Goal: Information Seeking & Learning: Check status

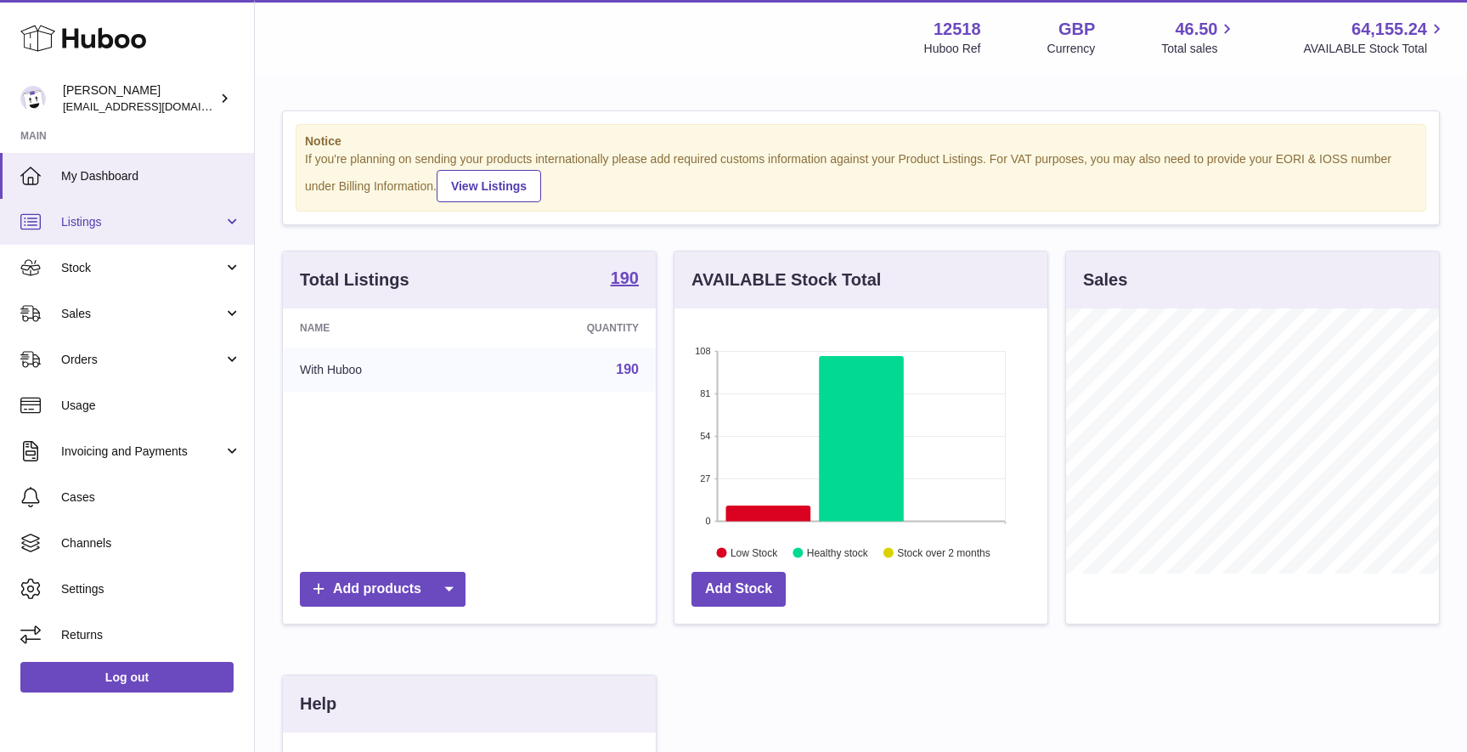
scroll to position [265, 373]
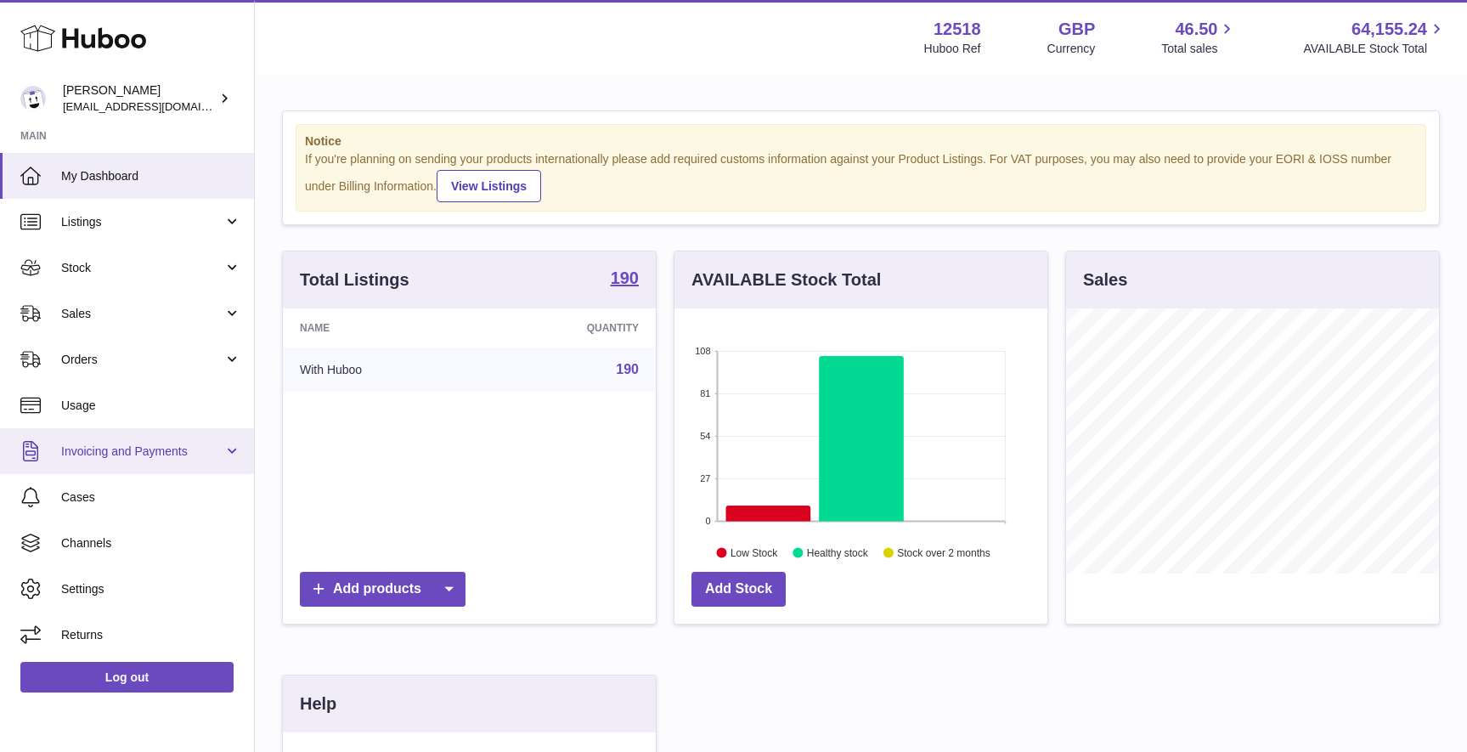
click at [122, 451] on span "Invoicing and Payments" at bounding box center [142, 451] width 162 height 16
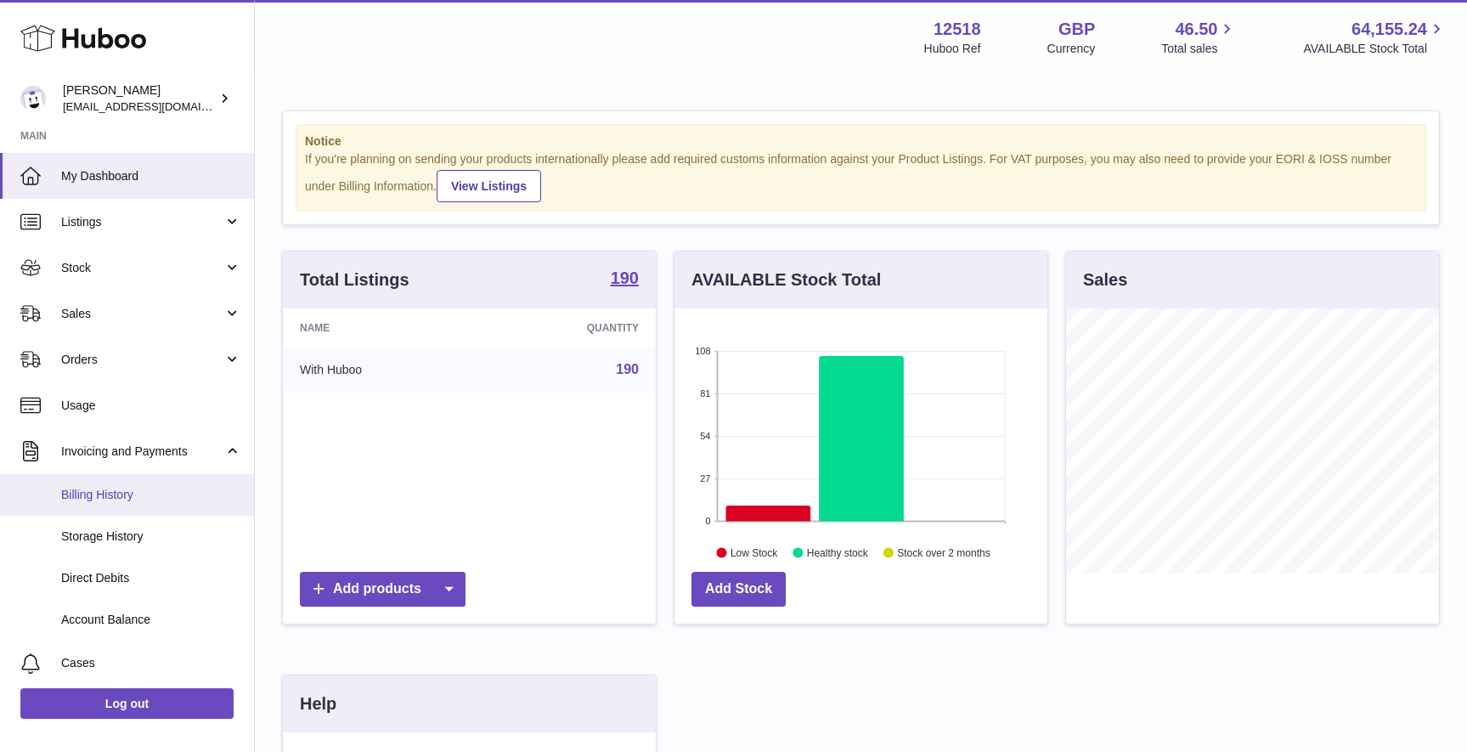
click at [106, 494] on span "Billing History" at bounding box center [151, 495] width 180 height 16
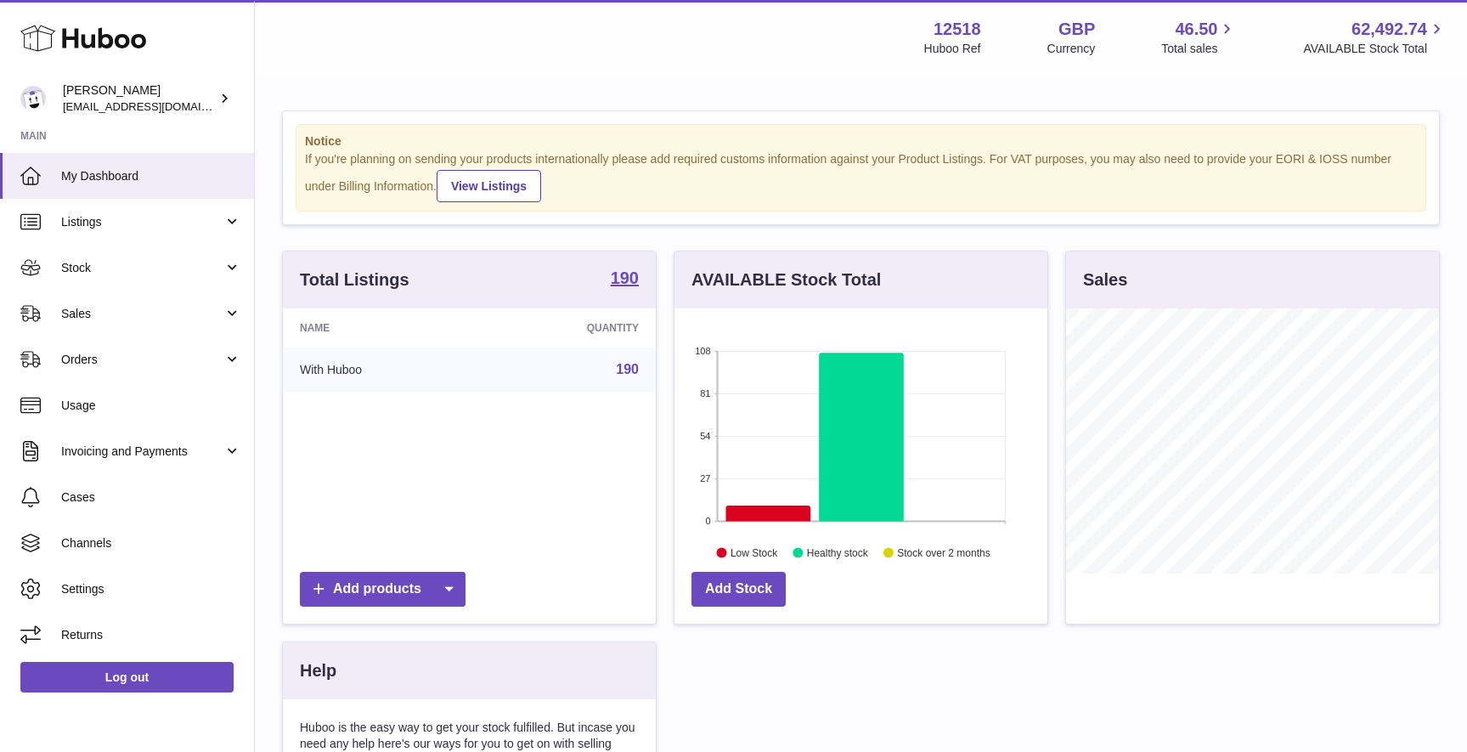
scroll to position [265, 373]
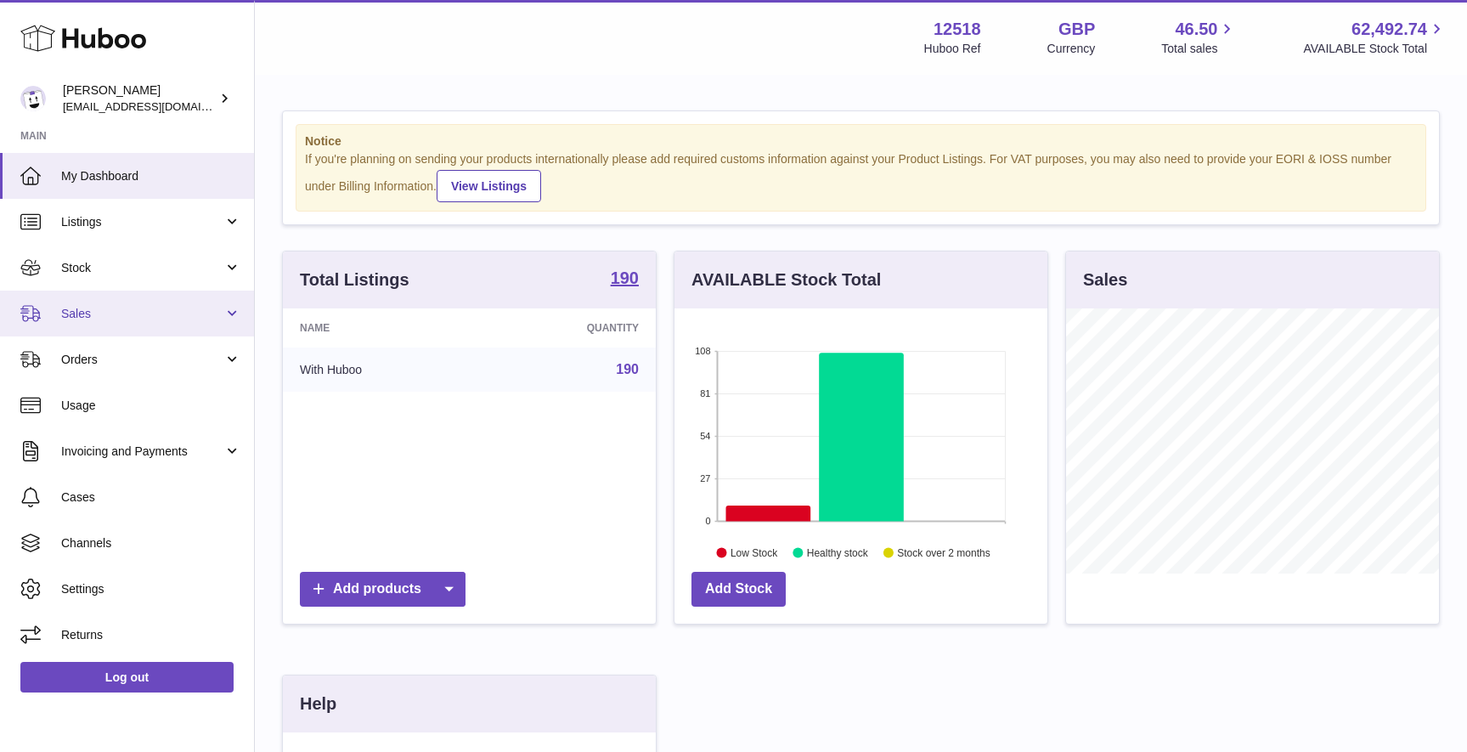
click at [157, 307] on span "Sales" at bounding box center [142, 314] width 162 height 16
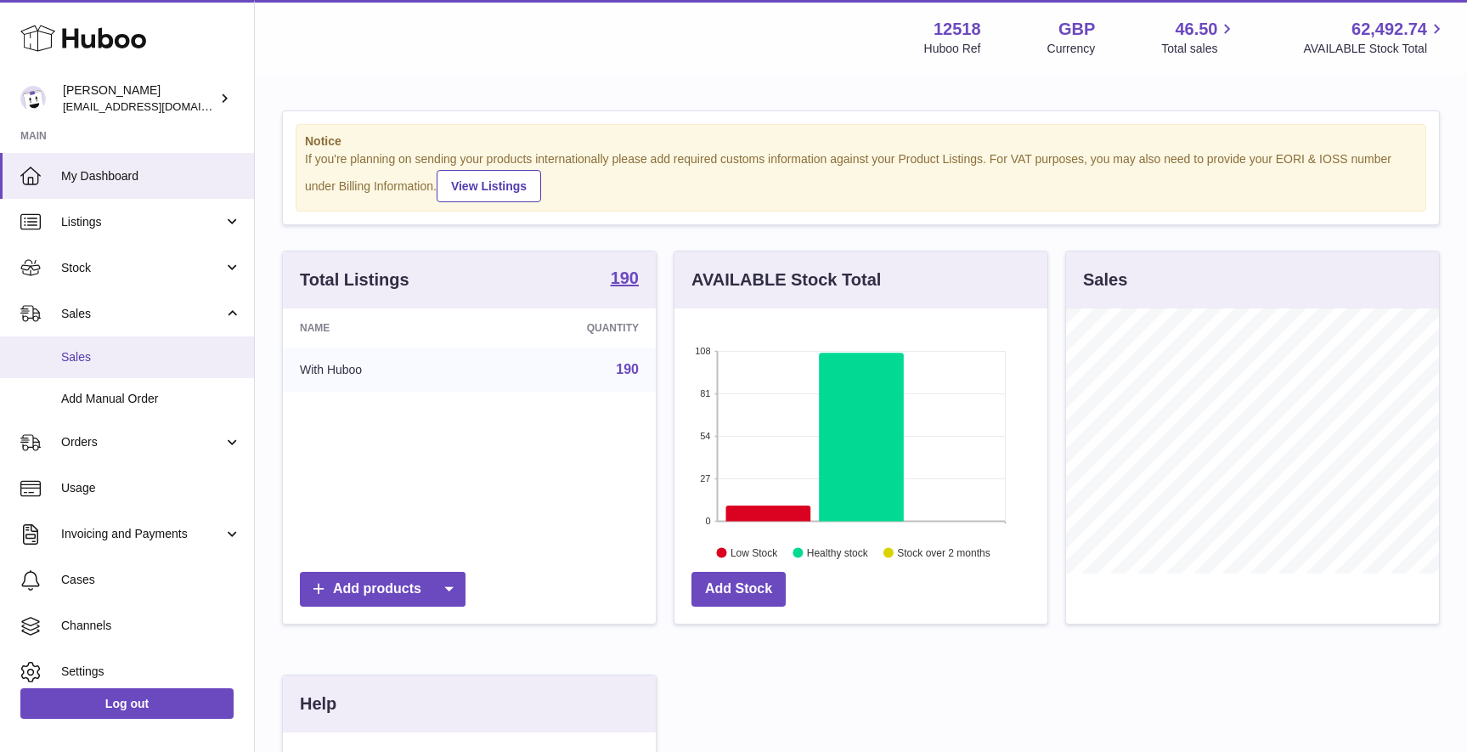
click at [87, 359] on span "Sales" at bounding box center [151, 357] width 180 height 16
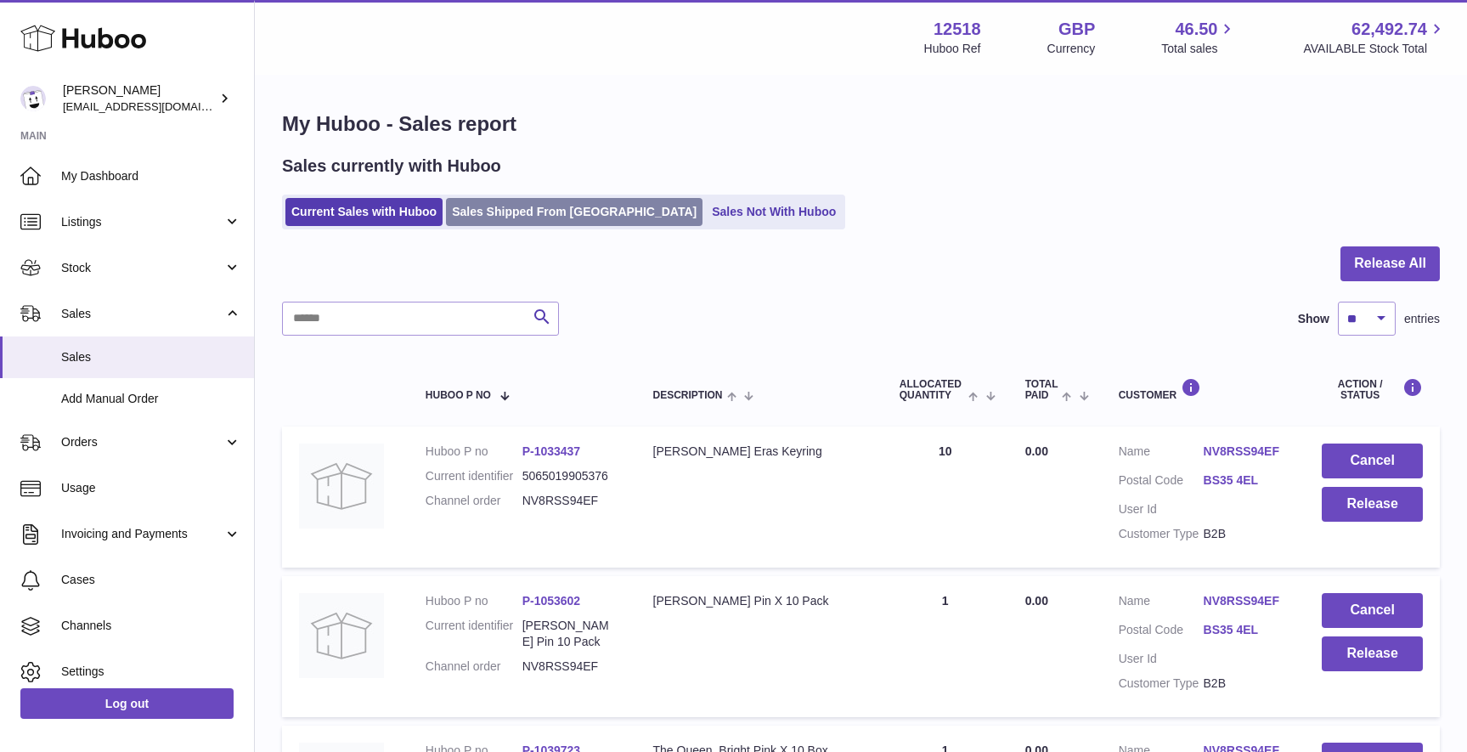
click at [548, 214] on link "Sales Shipped From Huboo" at bounding box center [574, 212] width 256 height 28
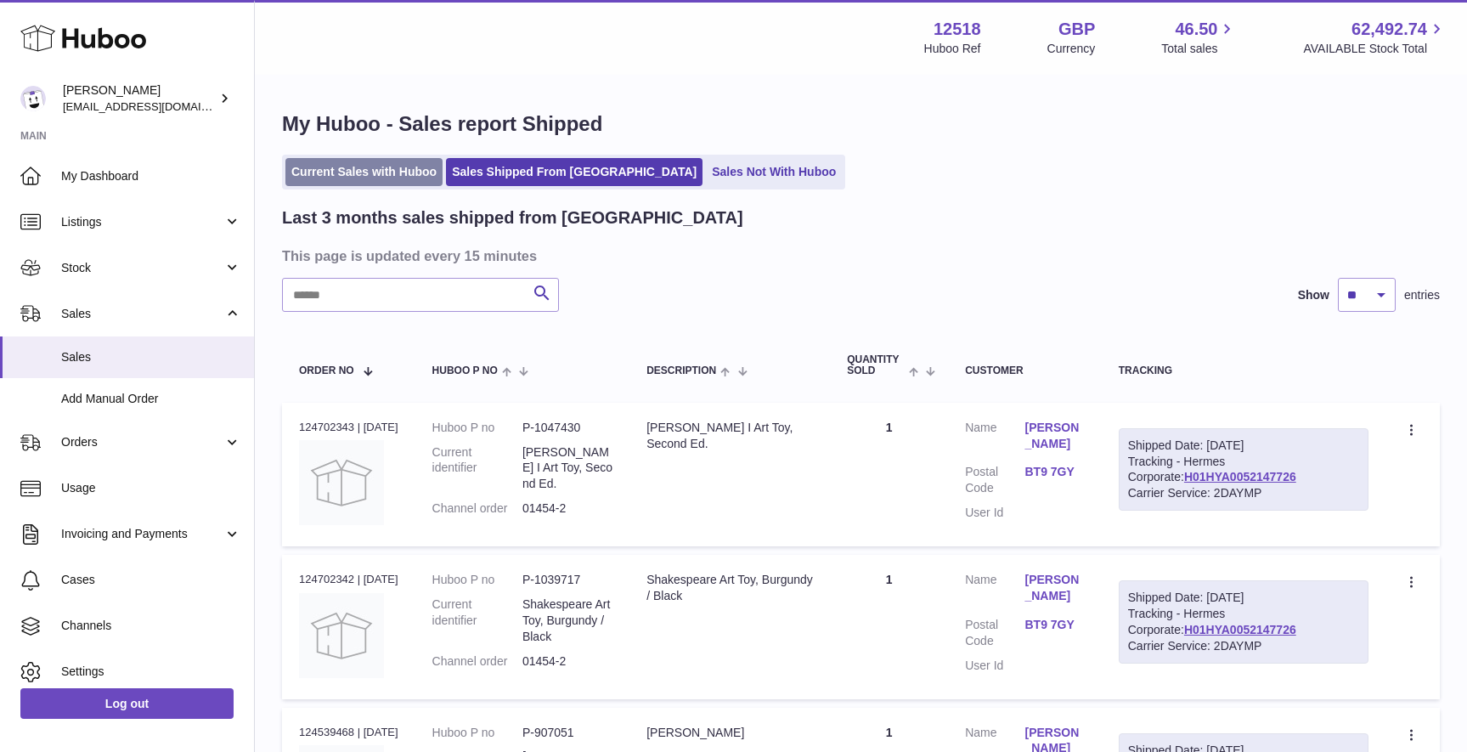
click at [328, 183] on link "Current Sales with Huboo" at bounding box center [363, 172] width 157 height 28
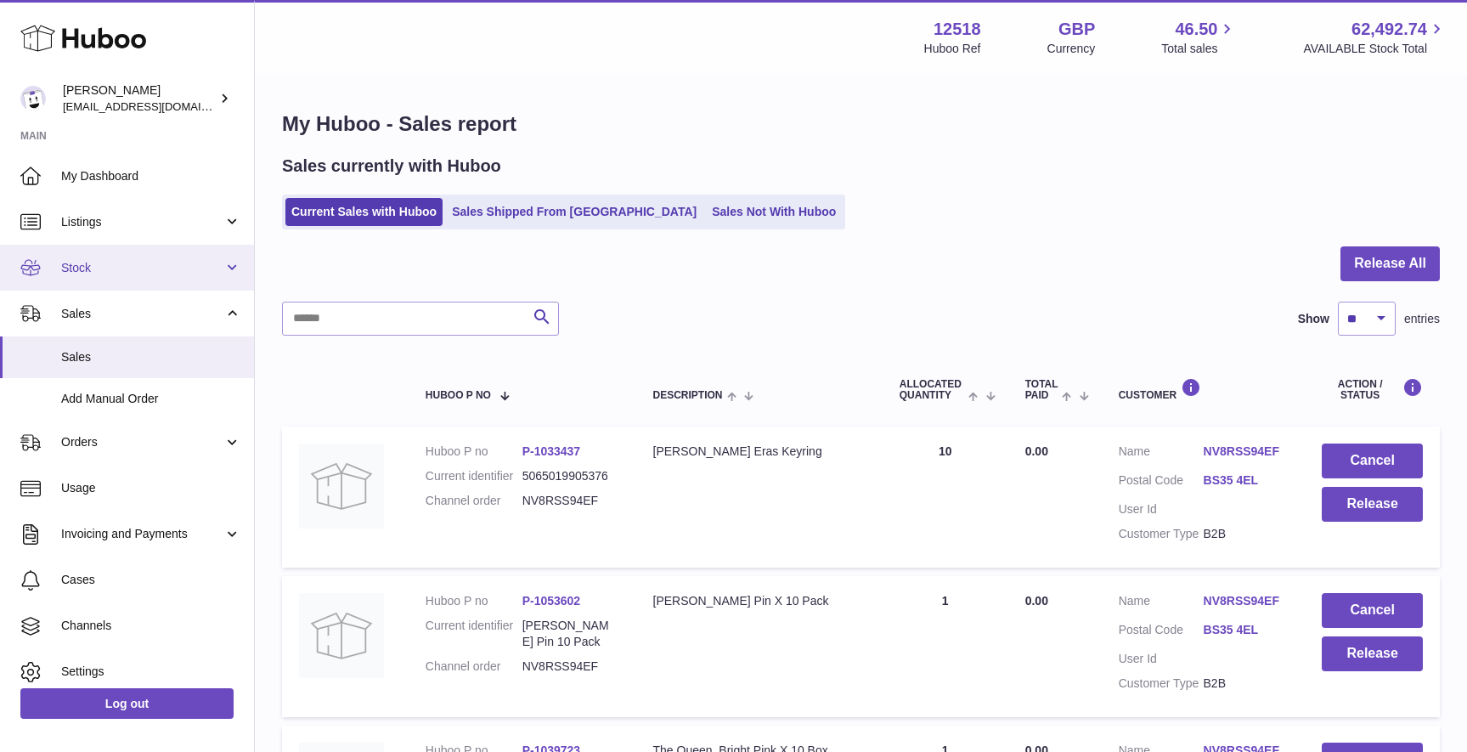
click at [158, 273] on span "Stock" at bounding box center [142, 268] width 162 height 16
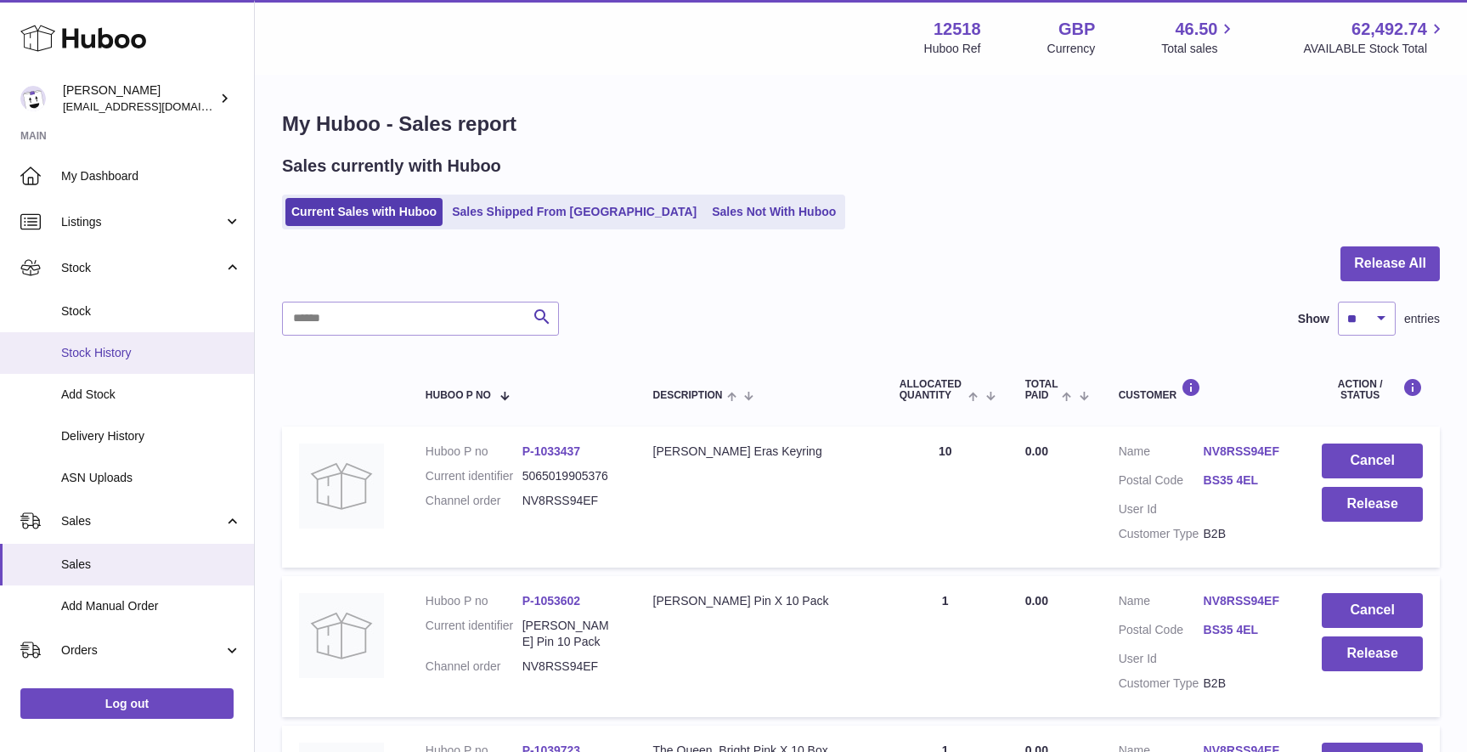
click at [126, 355] on span "Stock History" at bounding box center [151, 353] width 180 height 16
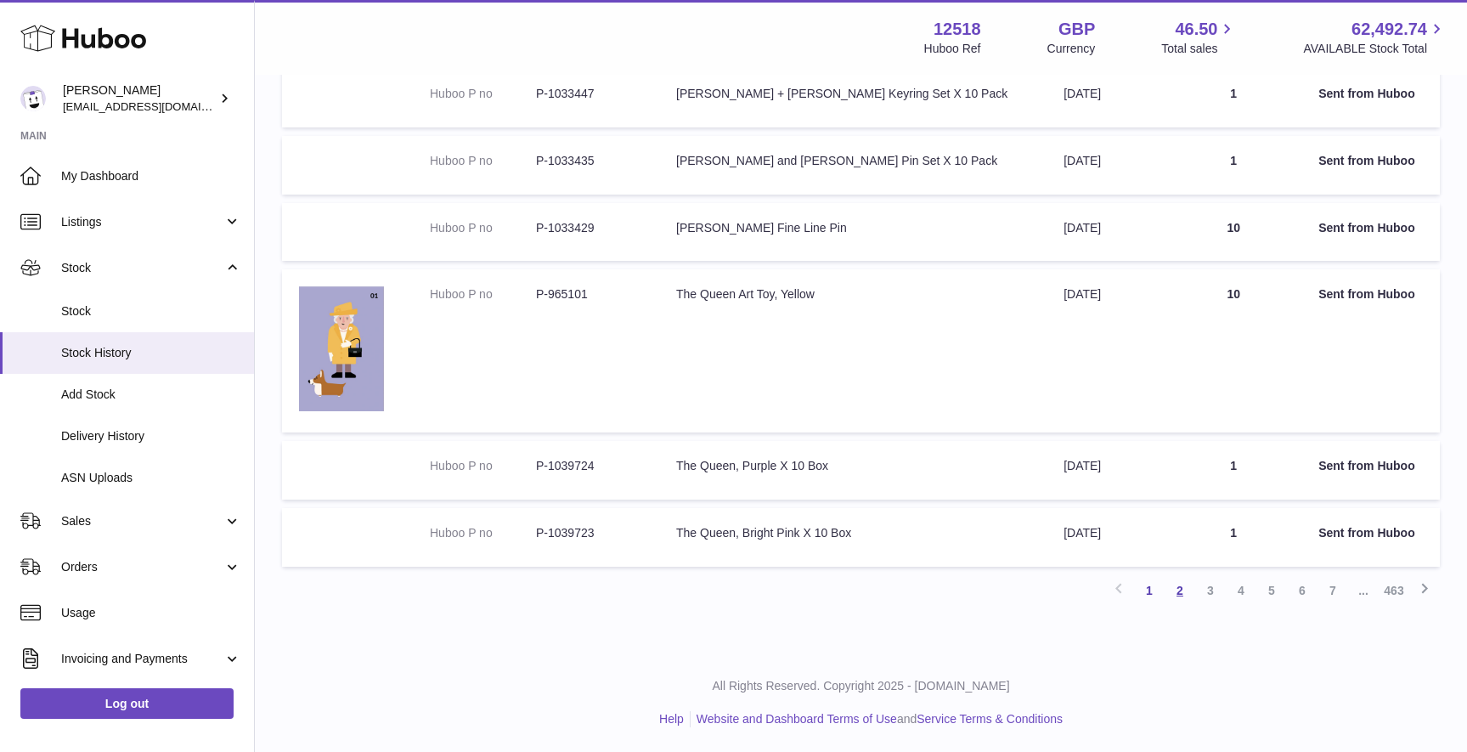
click at [1181, 588] on link "2" at bounding box center [1179, 590] width 31 height 31
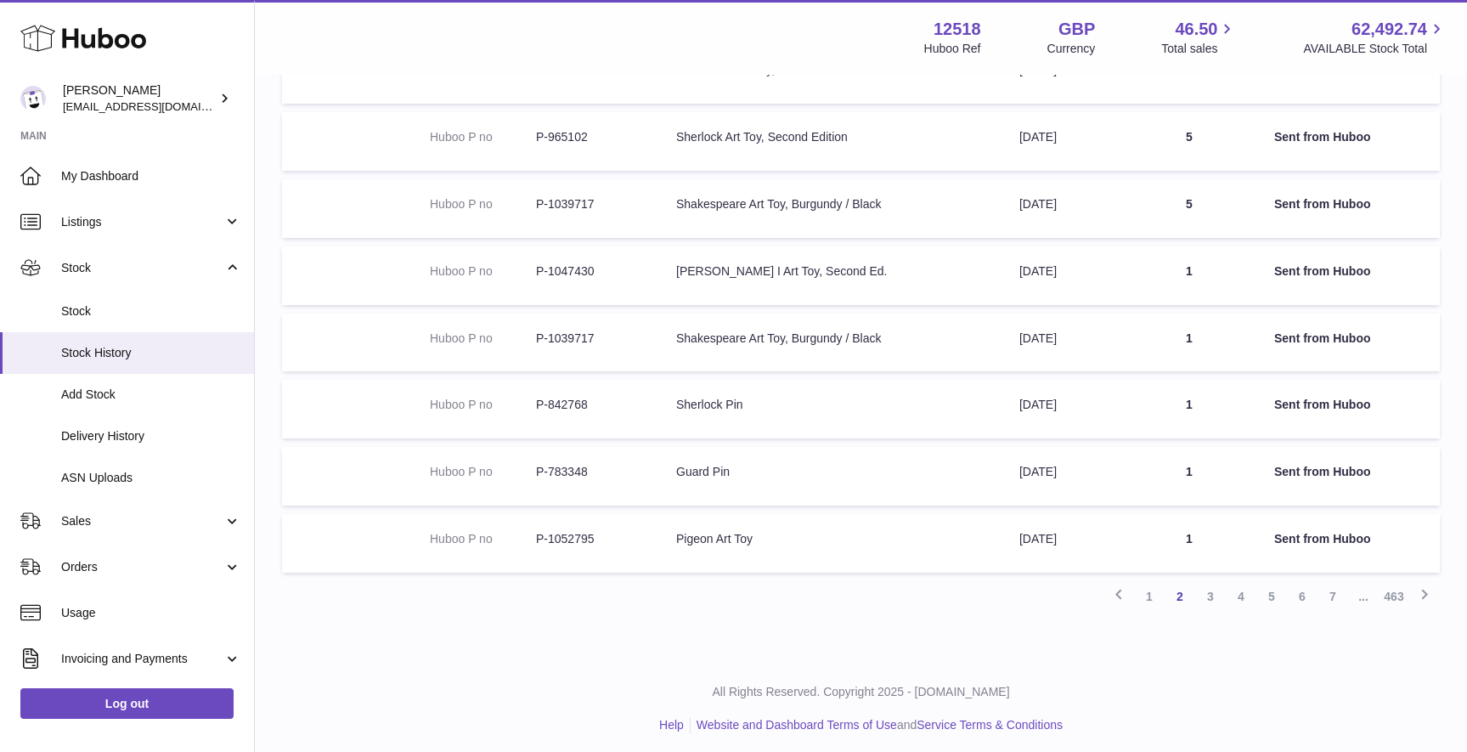
scroll to position [406, 0]
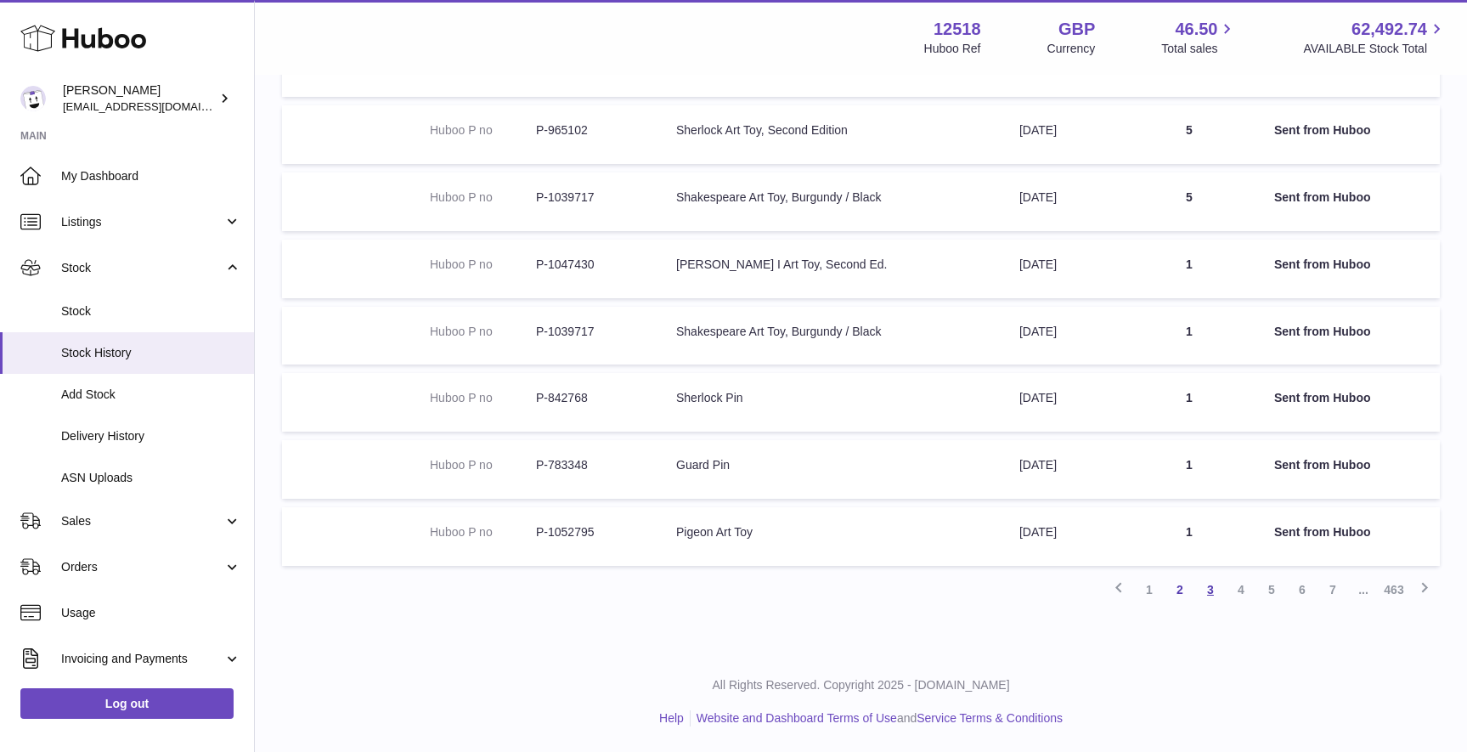
click at [1213, 592] on link "3" at bounding box center [1210, 589] width 31 height 31
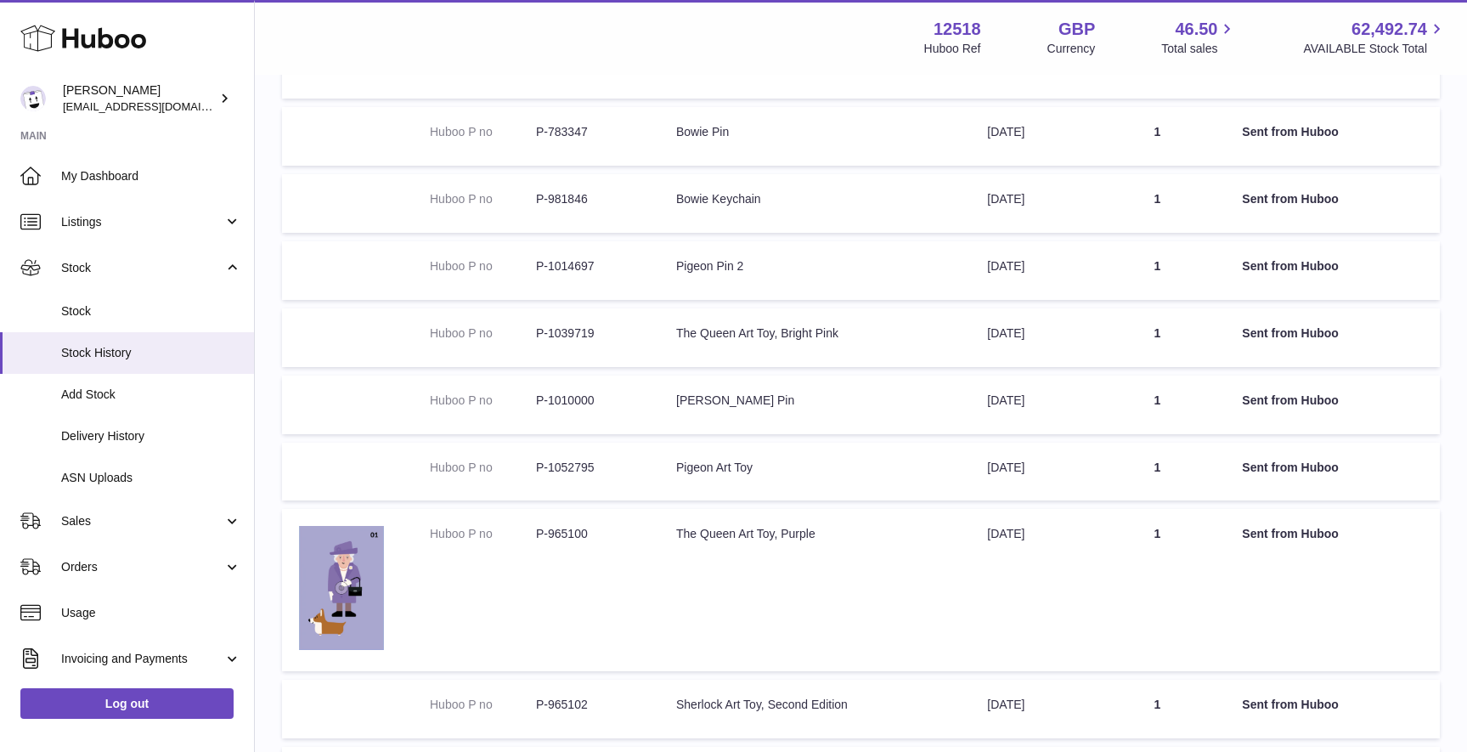
scroll to position [269, 0]
click at [120, 178] on span "My Dashboard" at bounding box center [151, 176] width 180 height 16
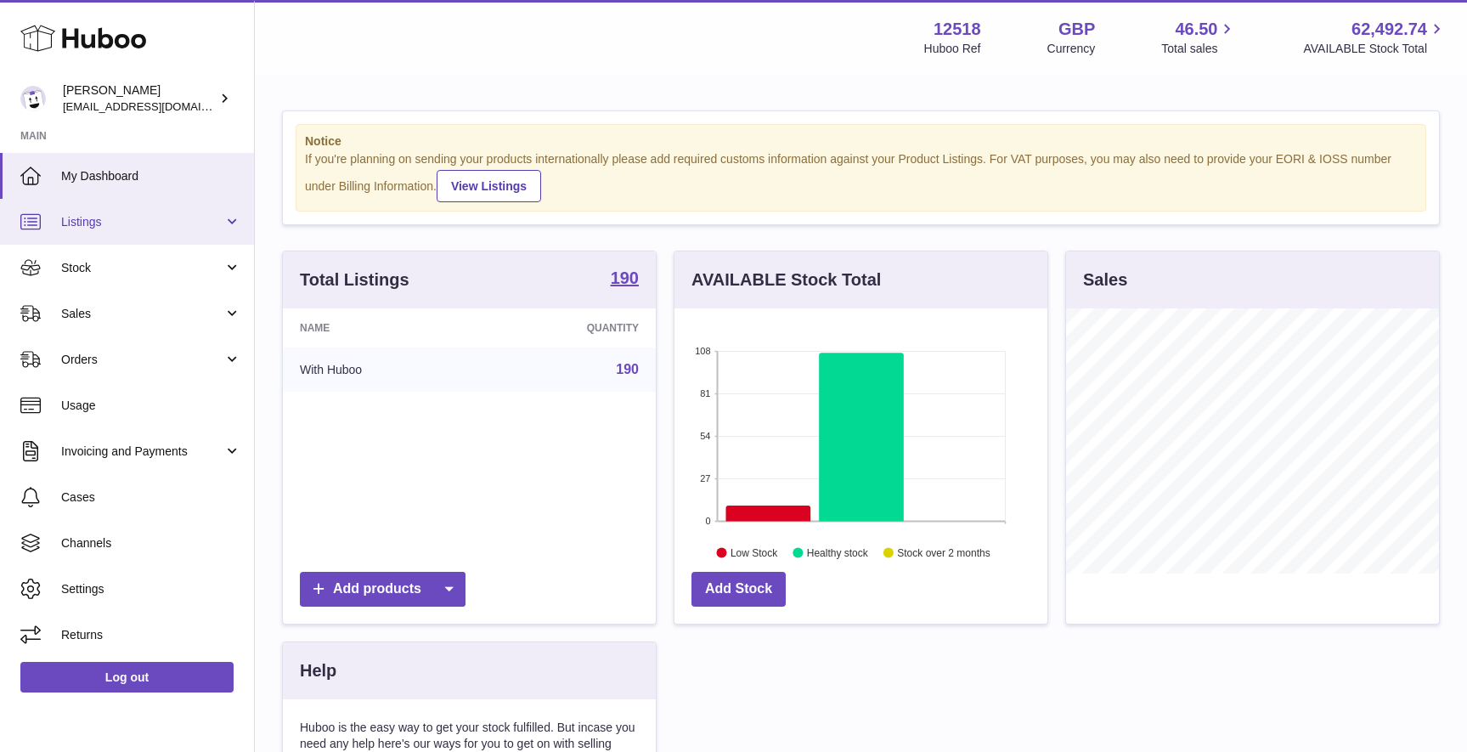
scroll to position [265, 373]
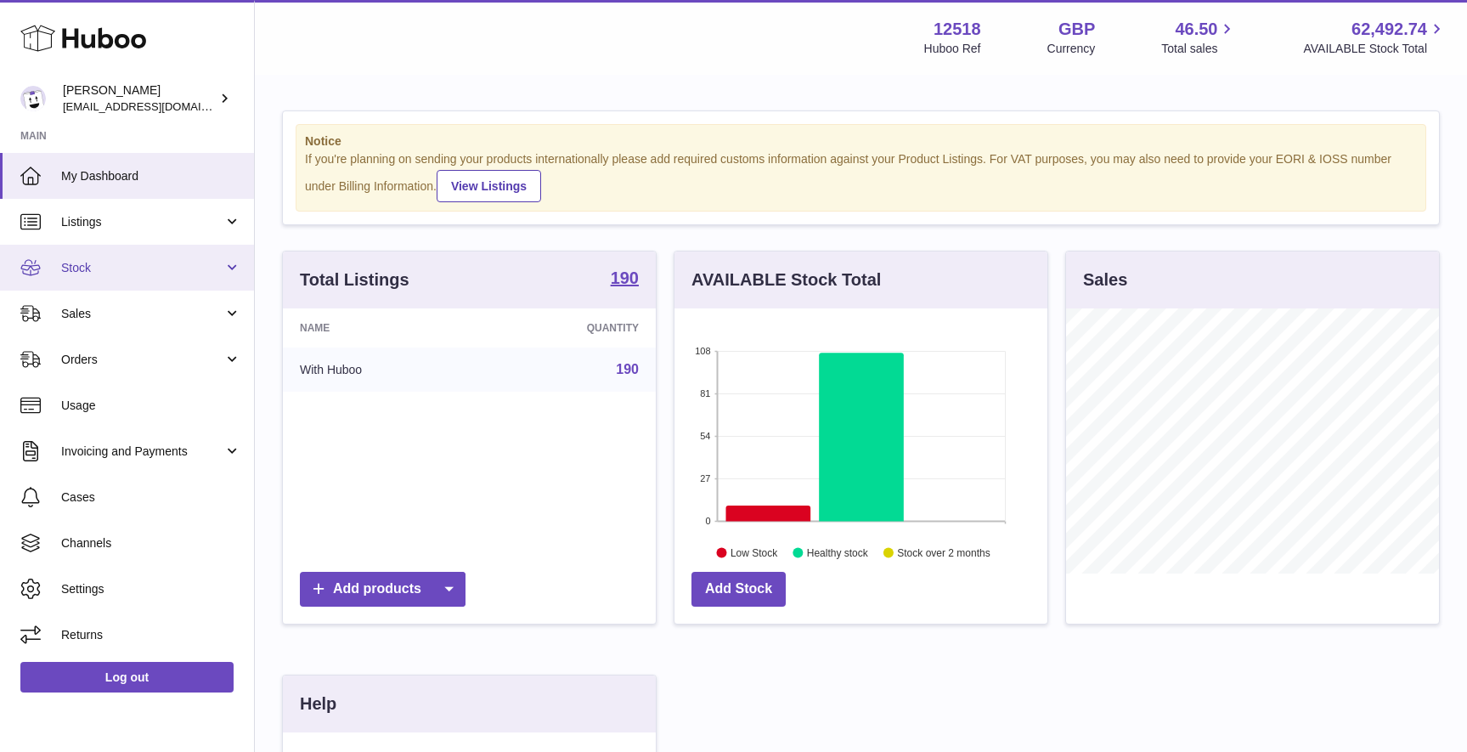
click at [99, 276] on link "Stock" at bounding box center [127, 268] width 254 height 46
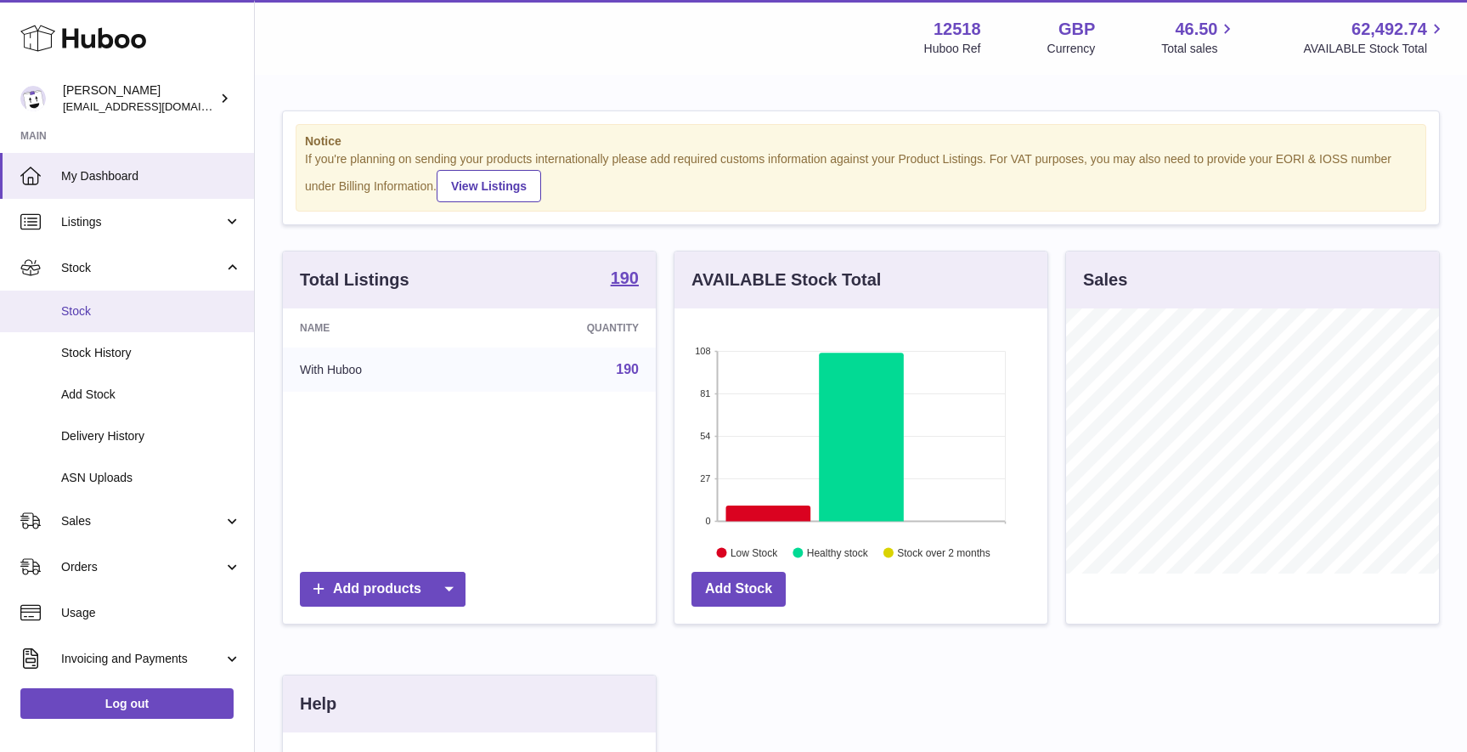
click at [91, 306] on span "Stock" at bounding box center [151, 311] width 180 height 16
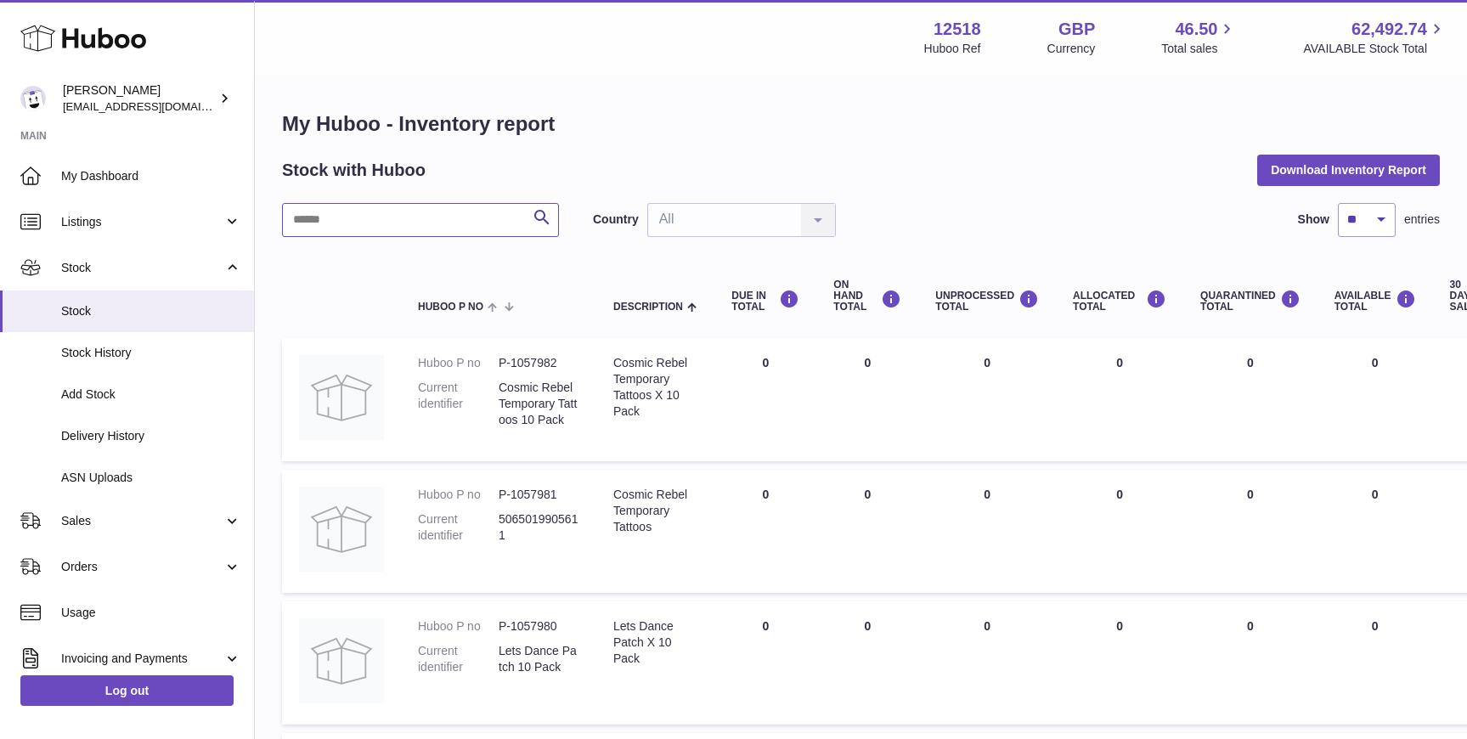
click at [439, 218] on input "text" at bounding box center [420, 220] width 277 height 34
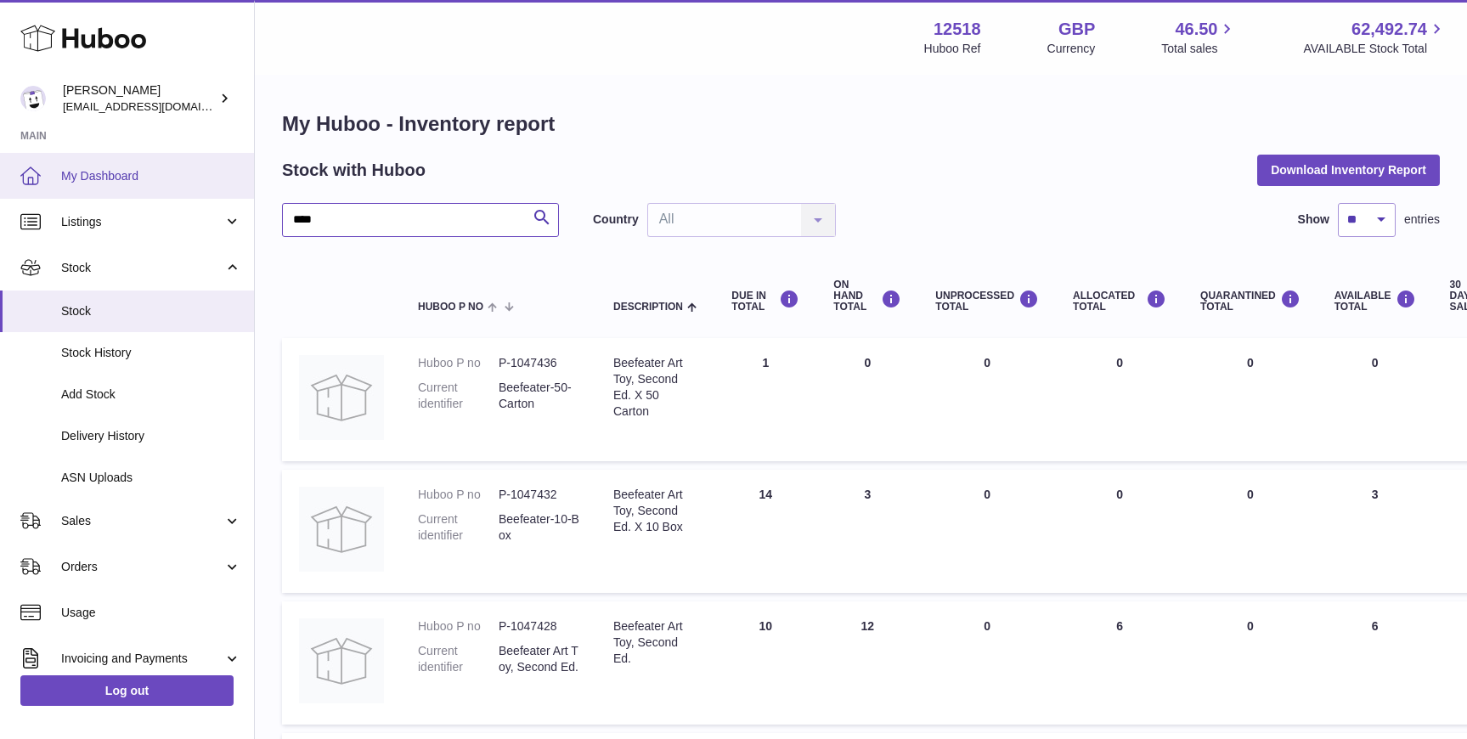
type input "****"
click at [104, 169] on span "My Dashboard" at bounding box center [151, 176] width 180 height 16
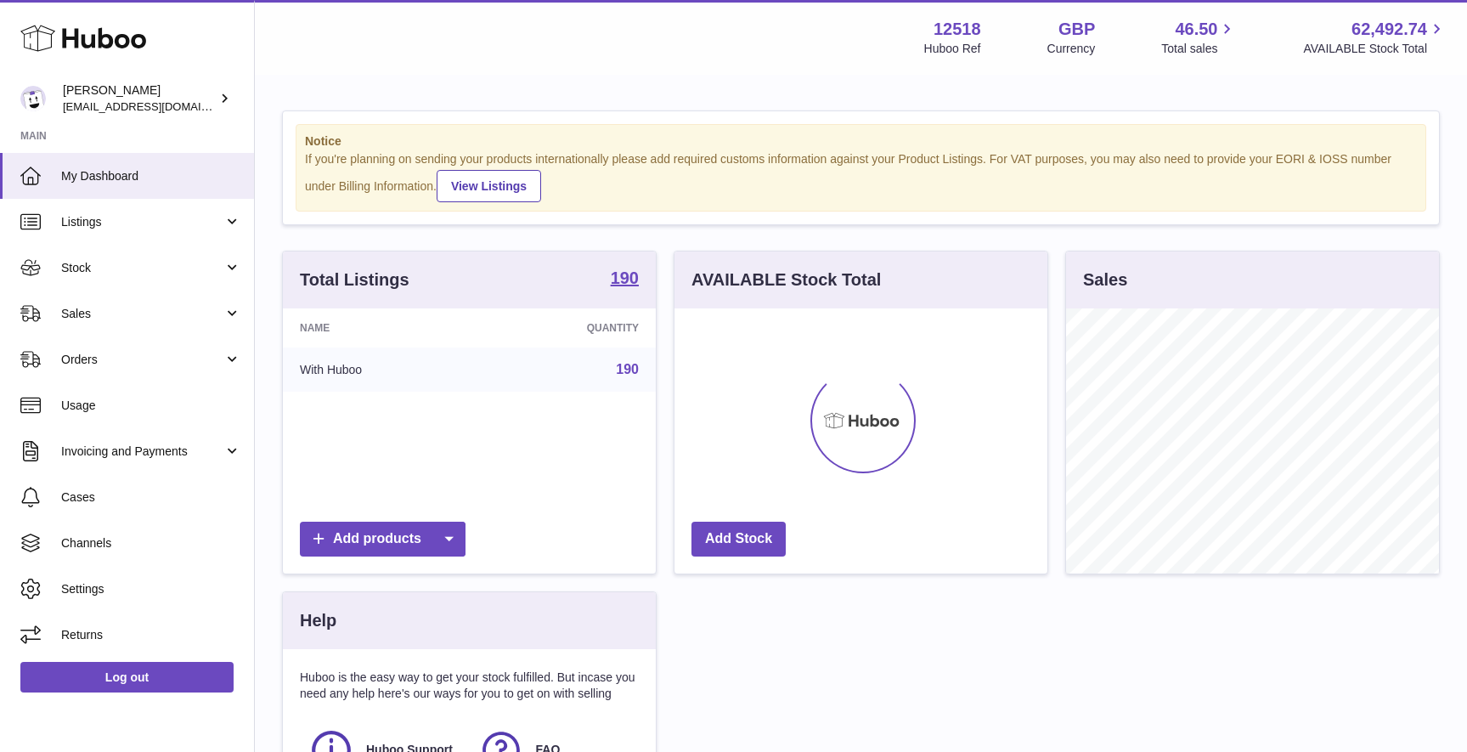
scroll to position [265, 373]
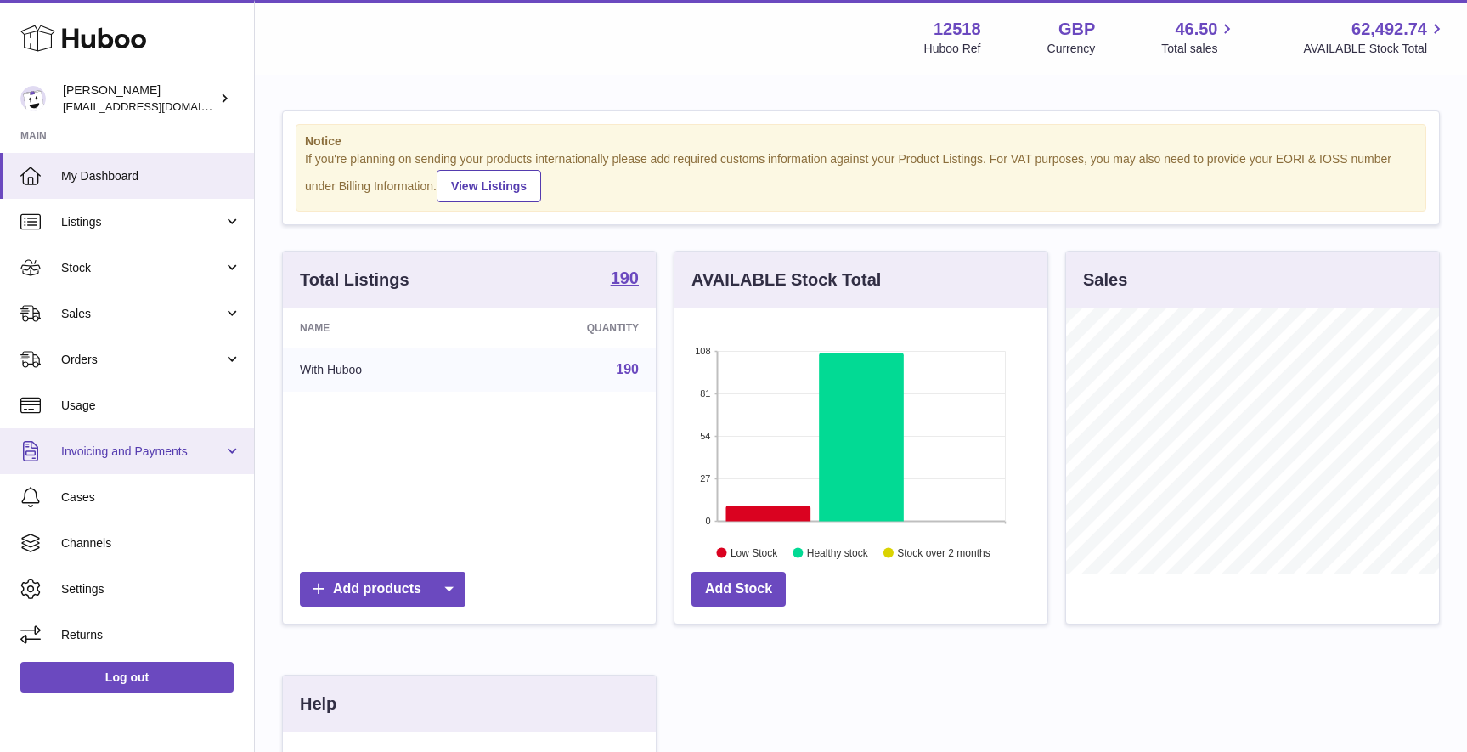
drag, startPoint x: 102, startPoint y: 443, endPoint x: 103, endPoint y: 454, distance: 10.2
click at [102, 443] on span "Invoicing and Payments" at bounding box center [142, 451] width 162 height 16
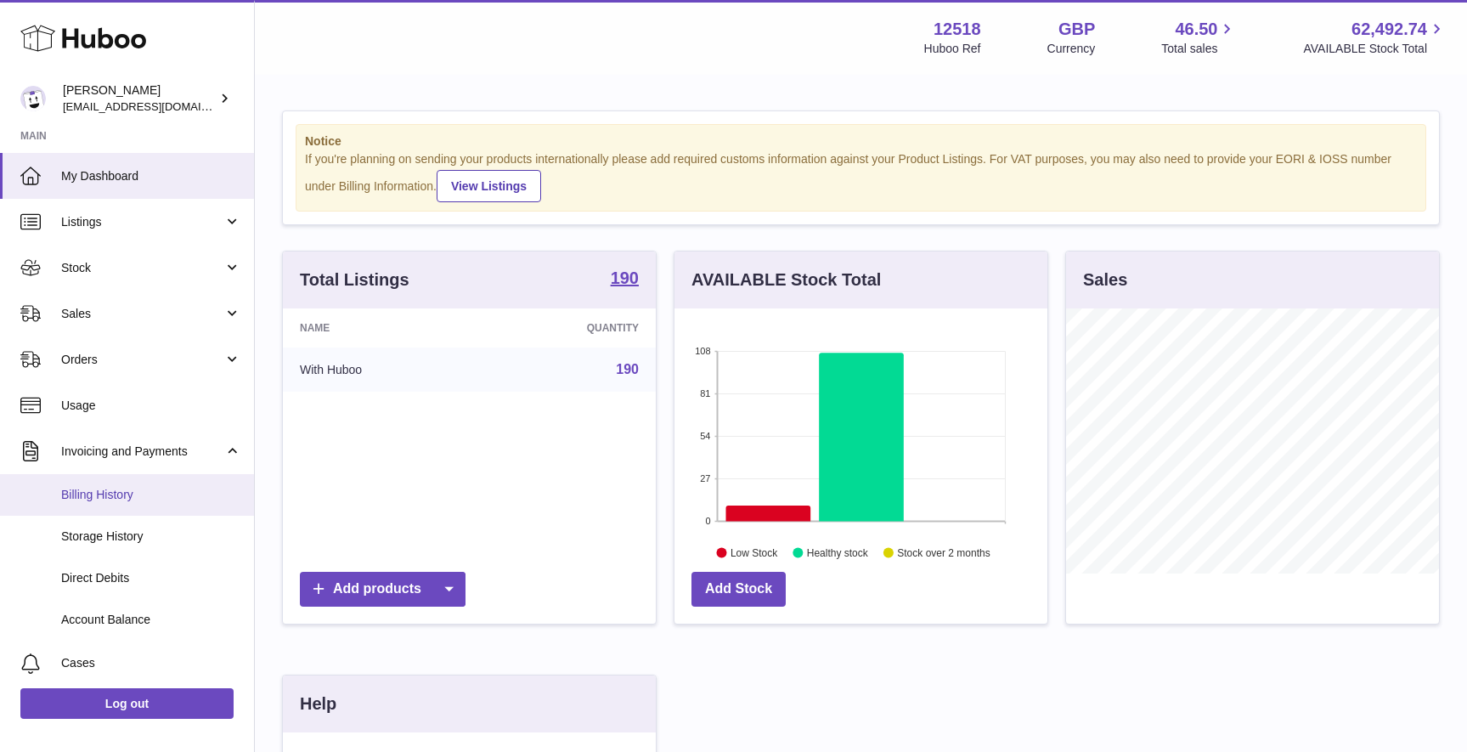
click at [95, 502] on span "Billing History" at bounding box center [151, 495] width 180 height 16
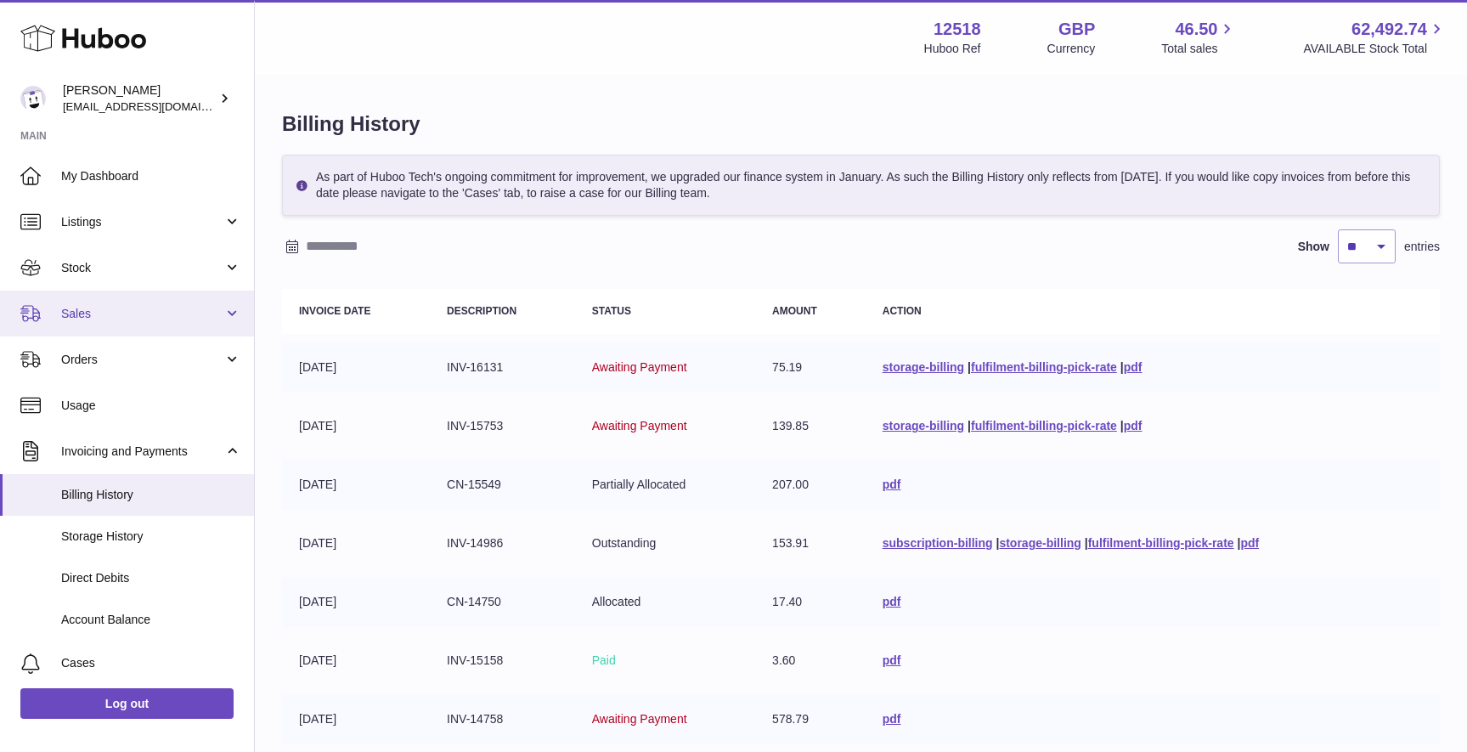
click at [104, 315] on span "Sales" at bounding box center [142, 314] width 162 height 16
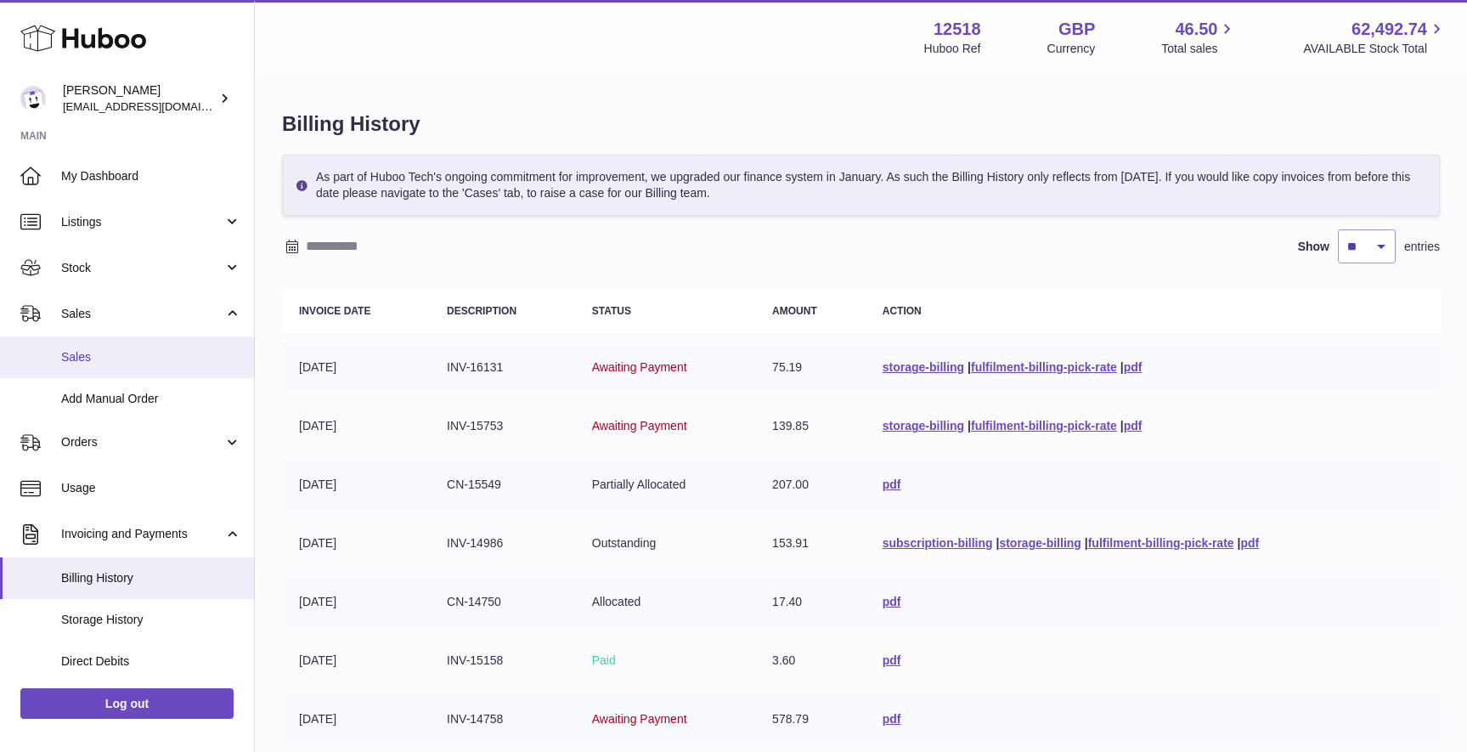
click at [93, 360] on span "Sales" at bounding box center [151, 357] width 180 height 16
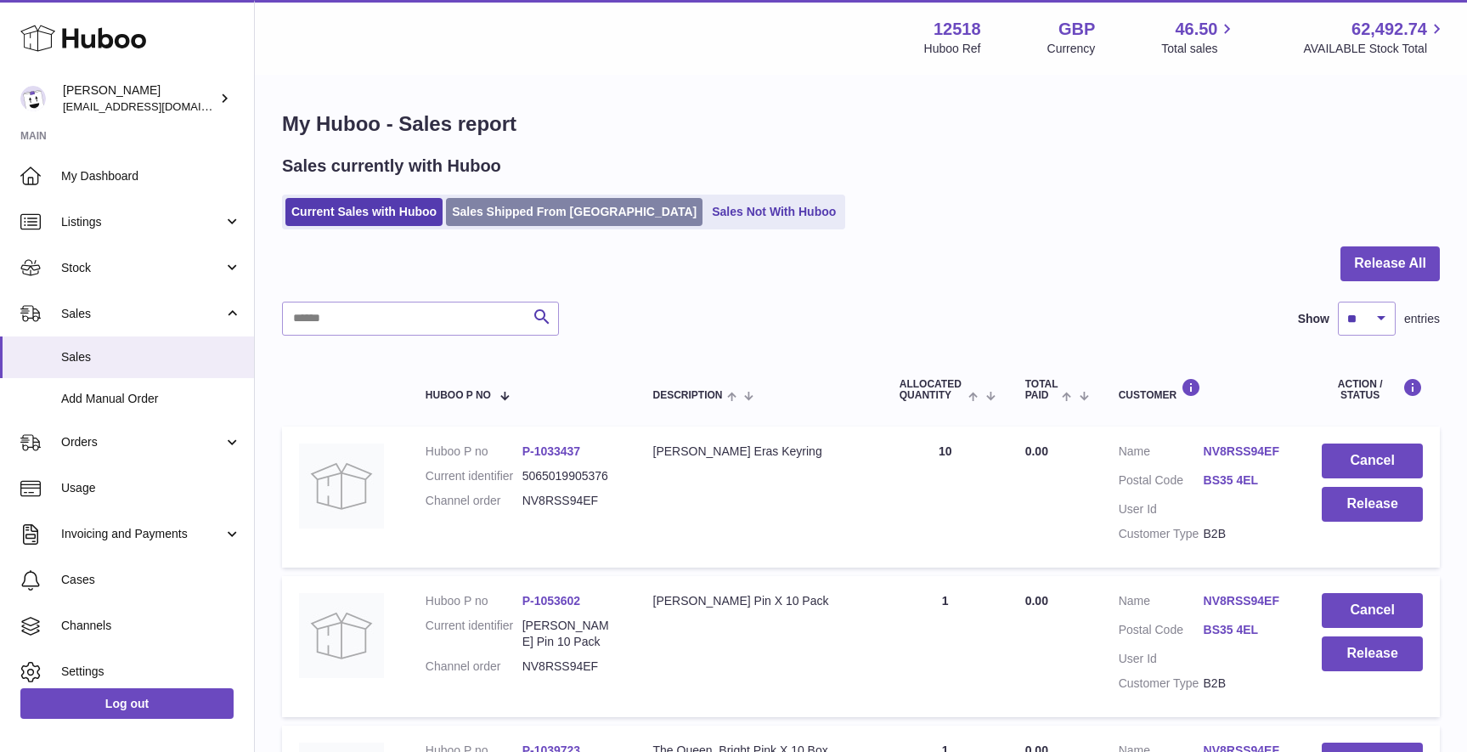
click at [564, 216] on link "Sales Shipped From [GEOGRAPHIC_DATA]" at bounding box center [574, 212] width 256 height 28
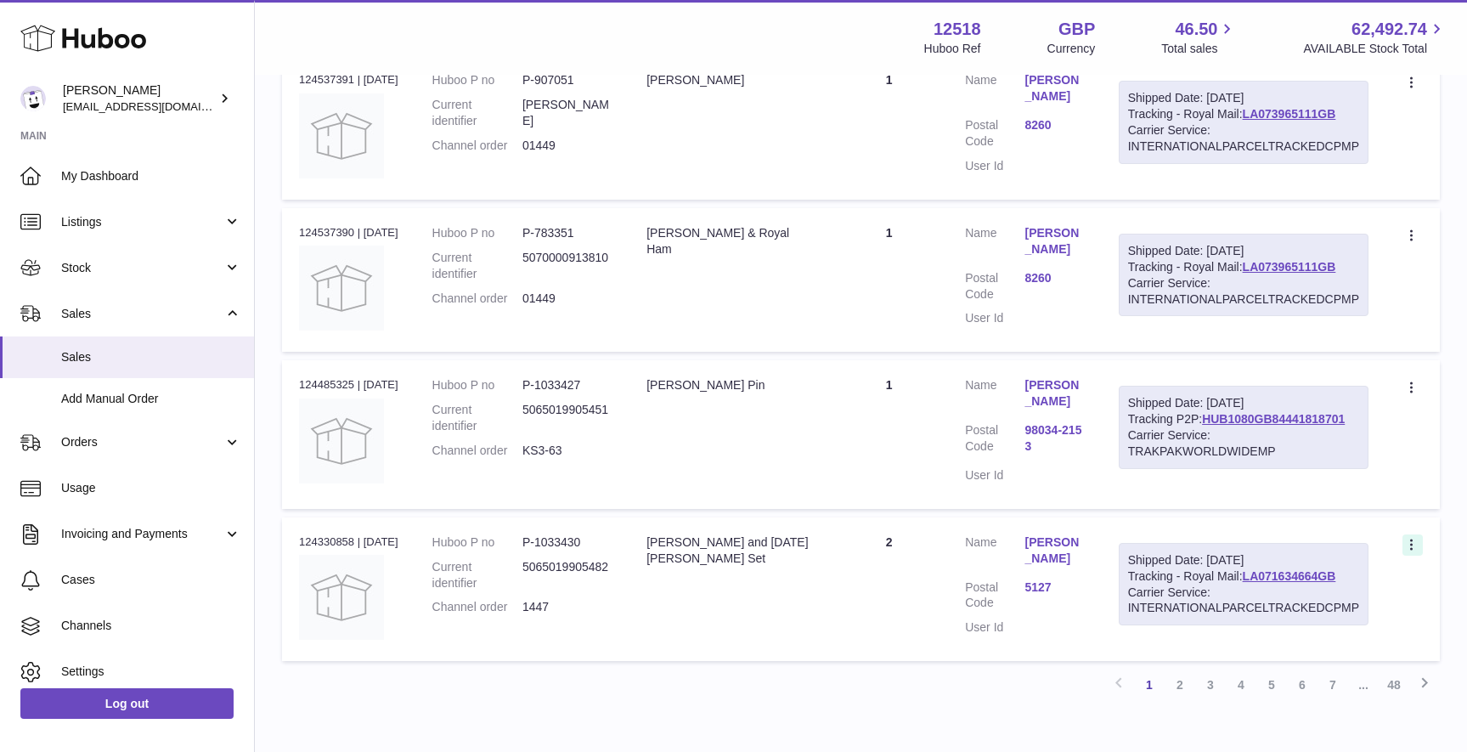
scroll to position [1267, 0]
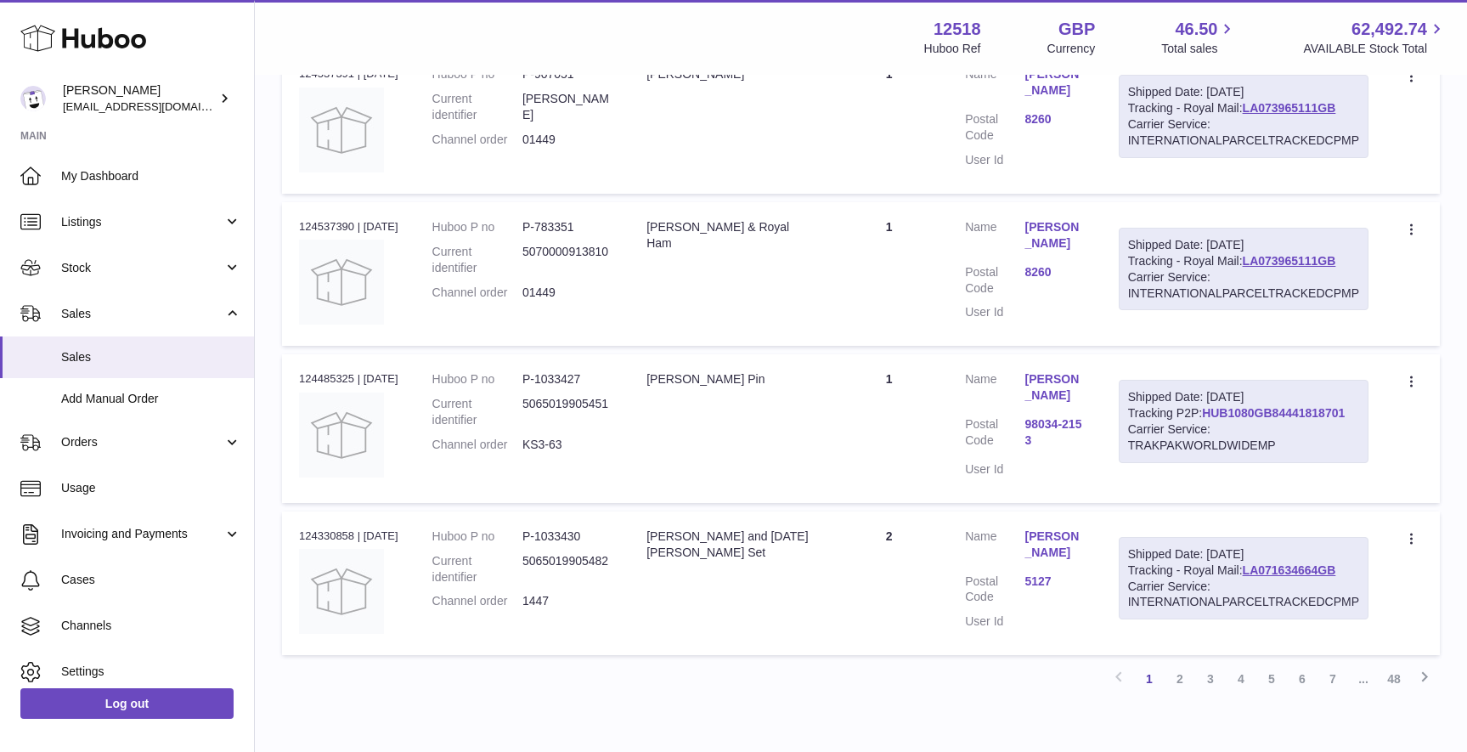
click at [1252, 412] on link "HUB1080GB84441818701" at bounding box center [1273, 413] width 143 height 14
click at [131, 267] on span "Stock" at bounding box center [142, 268] width 162 height 16
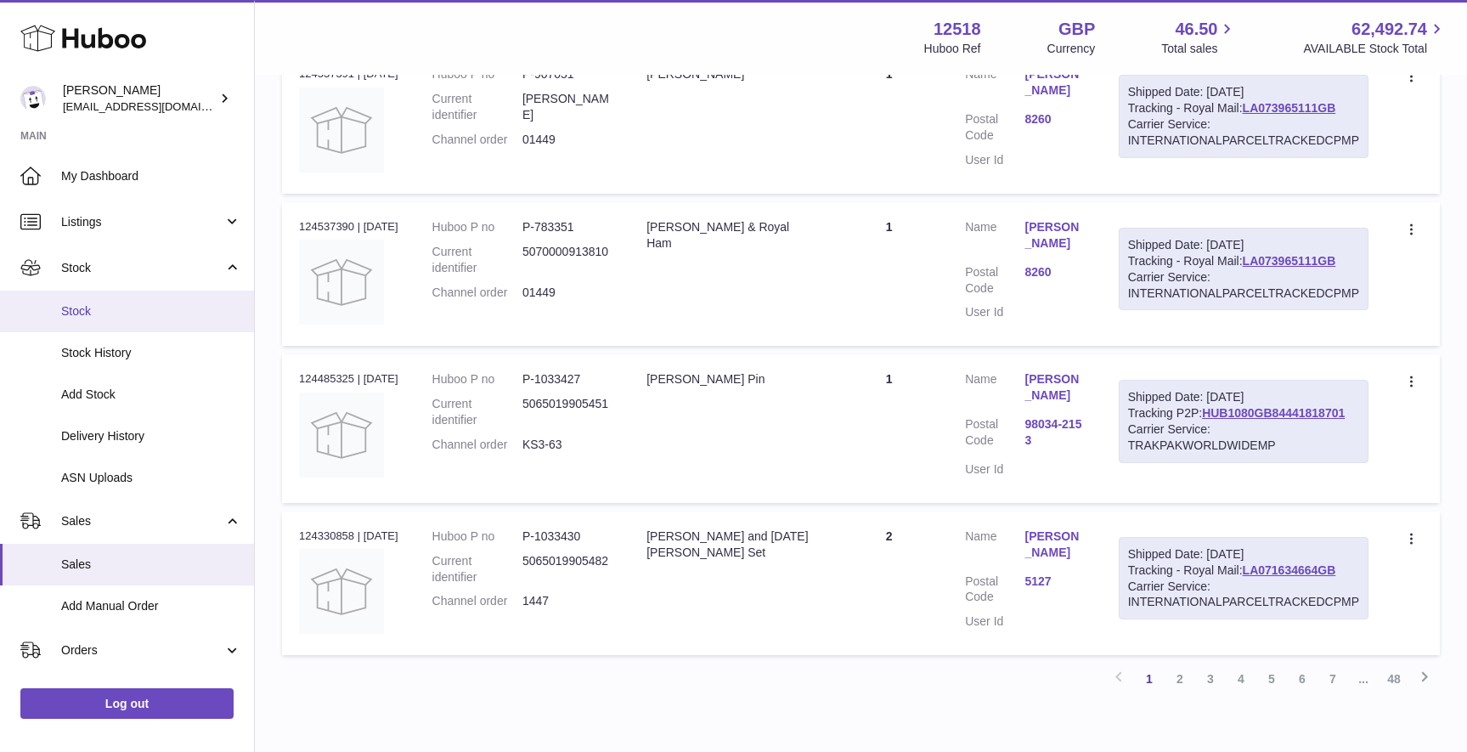
click at [108, 307] on span "Stock" at bounding box center [151, 311] width 180 height 16
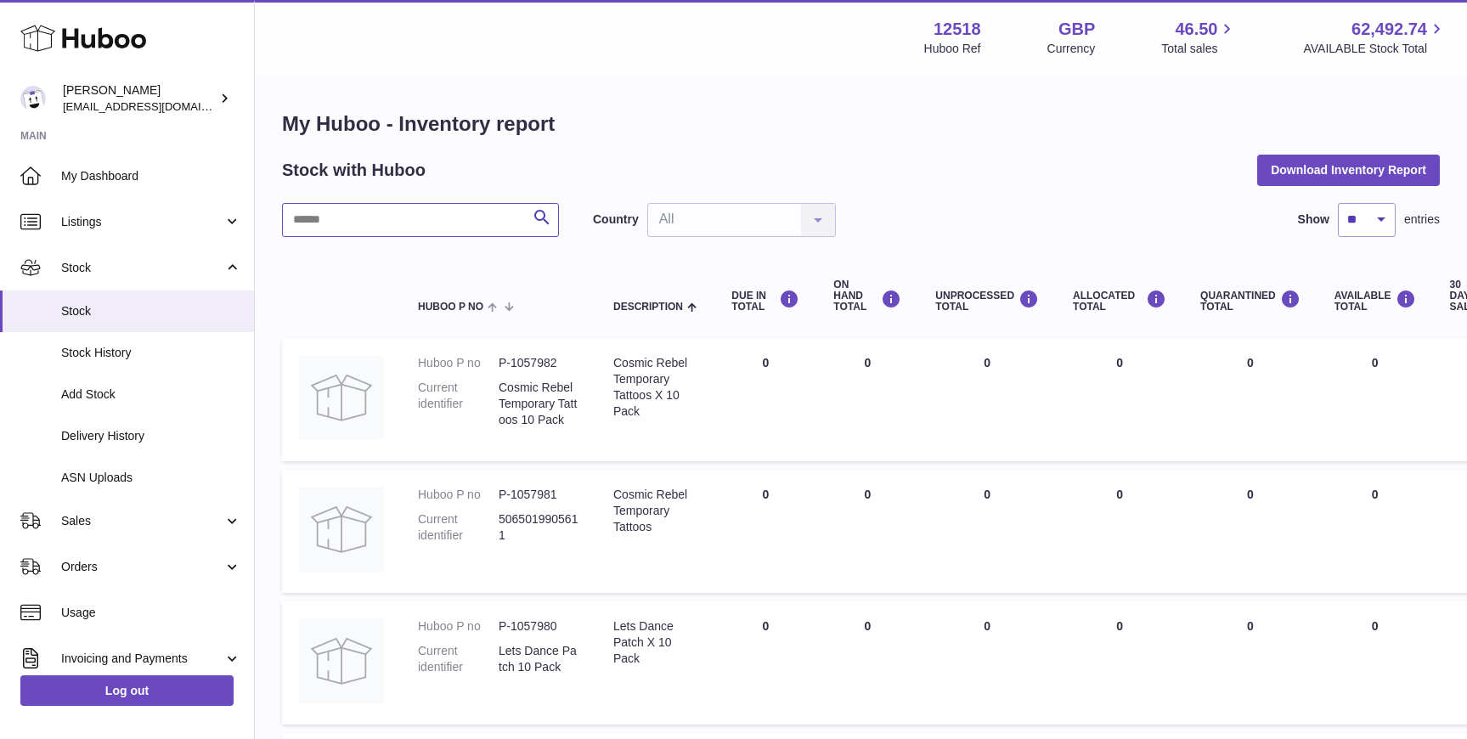
click at [356, 219] on input "text" at bounding box center [420, 220] width 277 height 34
drag, startPoint x: 874, startPoint y: 623, endPoint x: 841, endPoint y: 618, distance: 33.4
click at [840, 620] on td "ON HAND Total 4" at bounding box center [867, 662] width 102 height 123
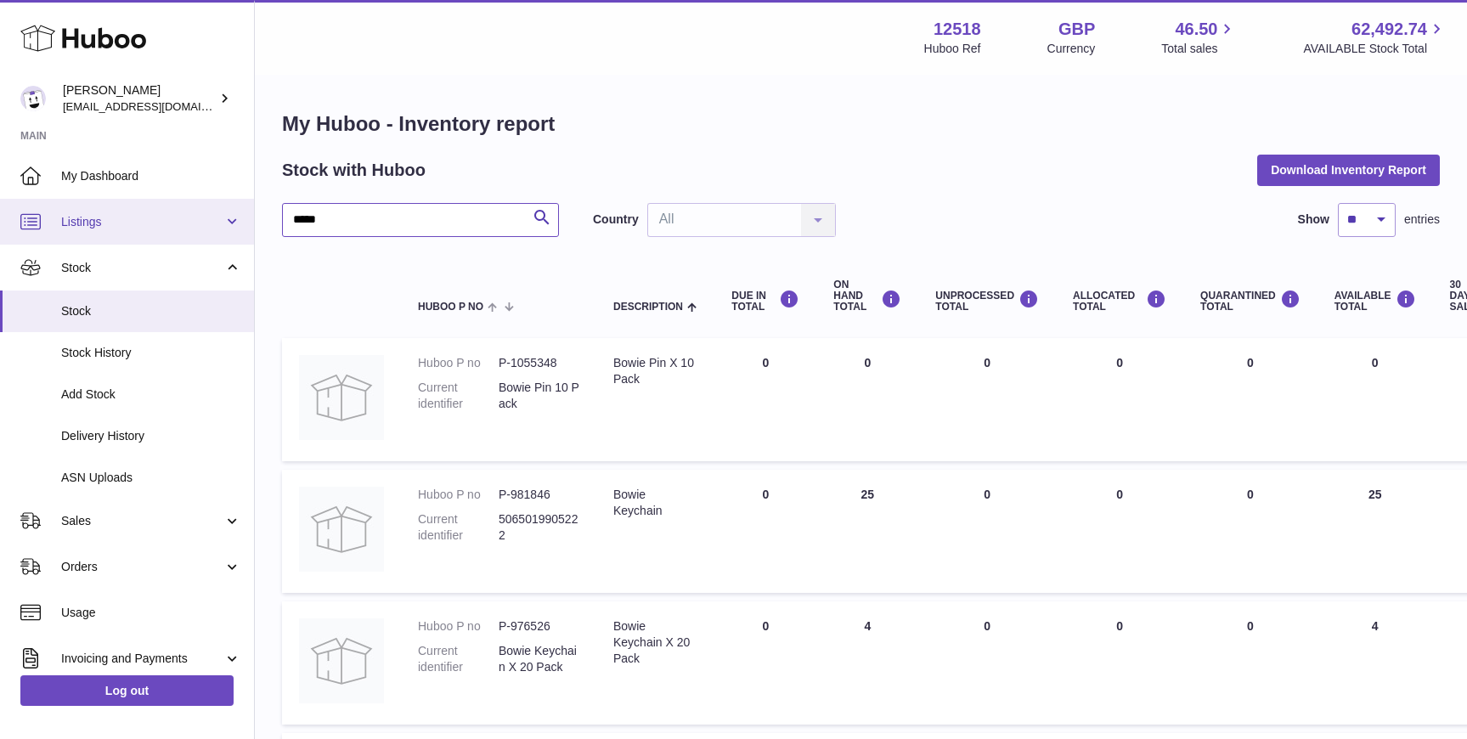
drag, startPoint x: 358, startPoint y: 218, endPoint x: 224, endPoint y: 215, distance: 133.4
click at [228, 217] on div "Huboo Caitlin Derer caitlin@fancylamp.co Main My Dashboard Listings Not with Hu…" at bounding box center [733, 630] width 1467 height 1261
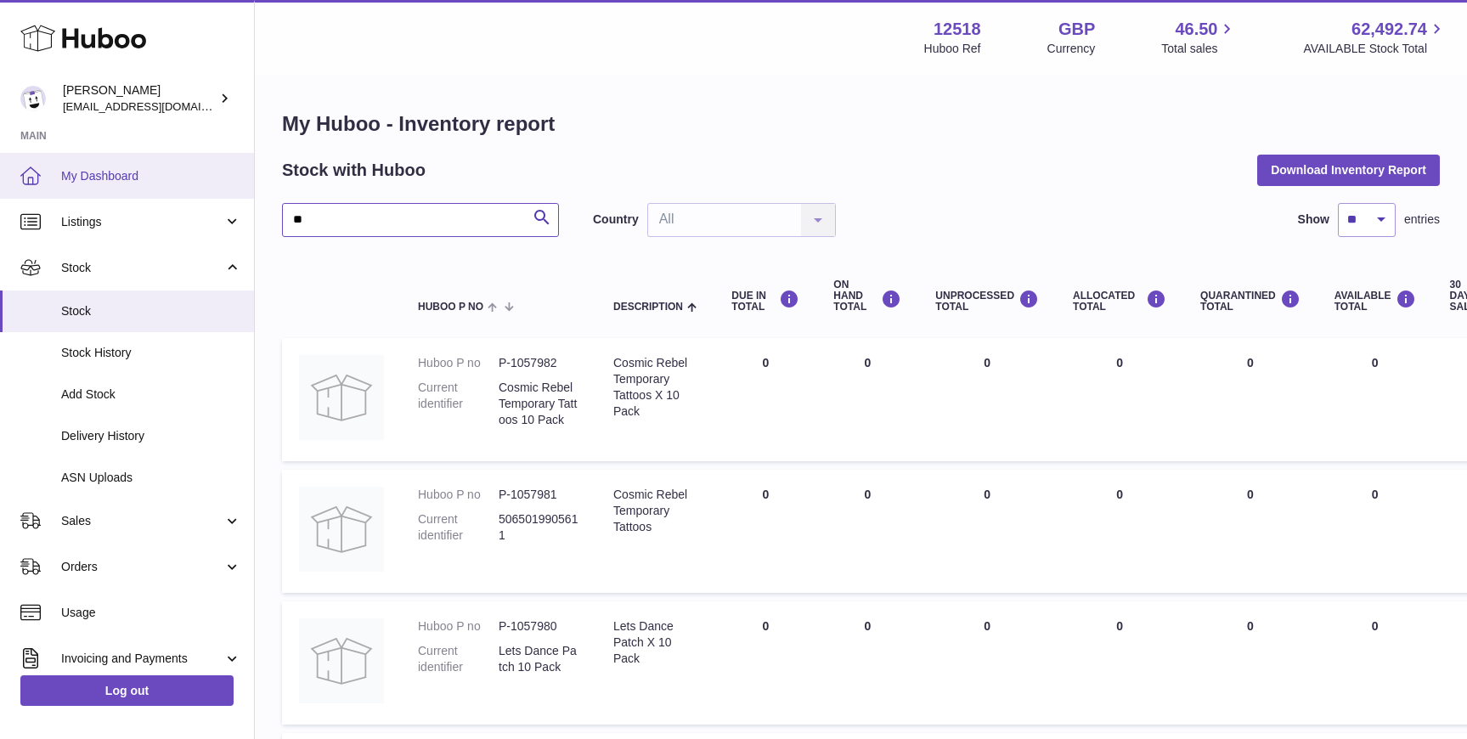
drag, startPoint x: 278, startPoint y: 217, endPoint x: 217, endPoint y: 187, distance: 67.6
type input "********"
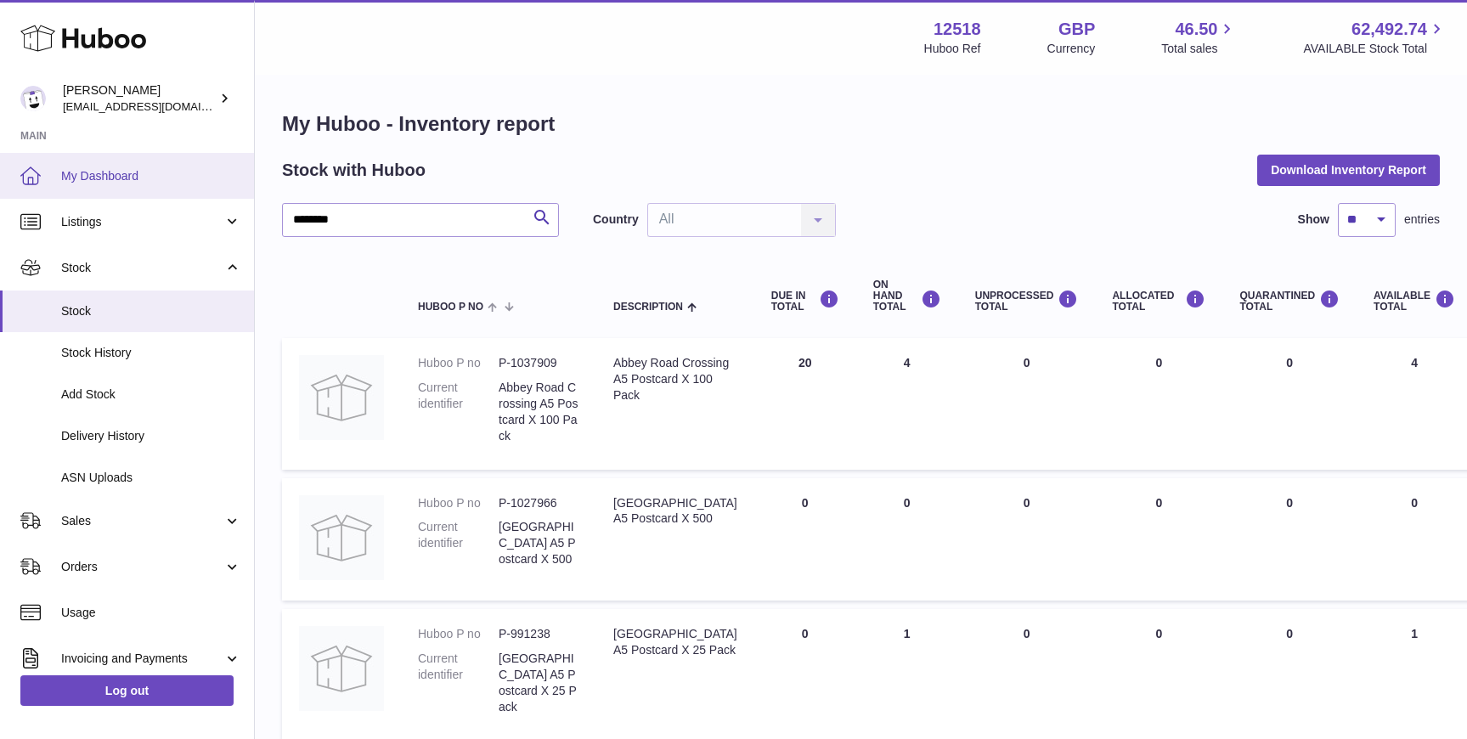
click at [109, 174] on span "My Dashboard" at bounding box center [151, 176] width 180 height 16
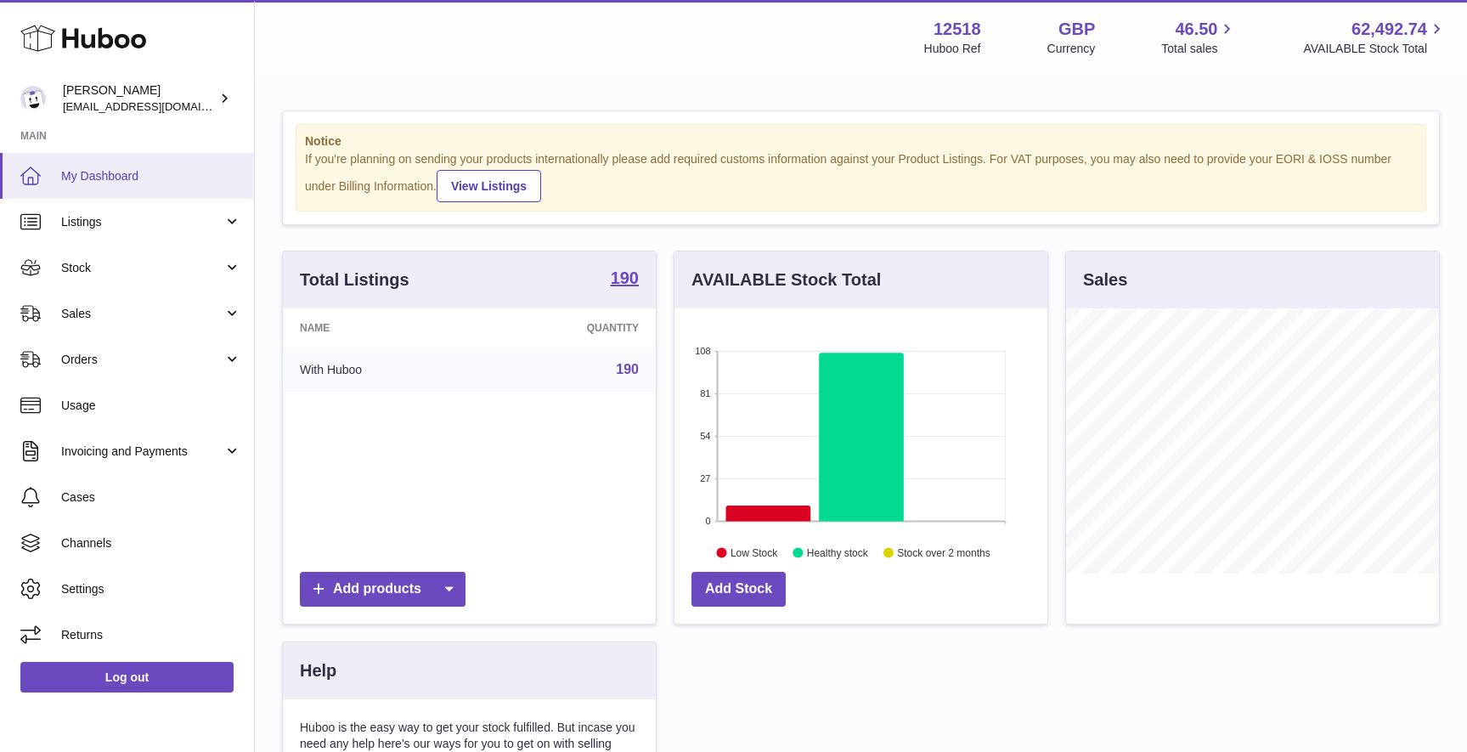
scroll to position [265, 373]
